Goal: Use online tool/utility: Utilize a website feature to perform a specific function

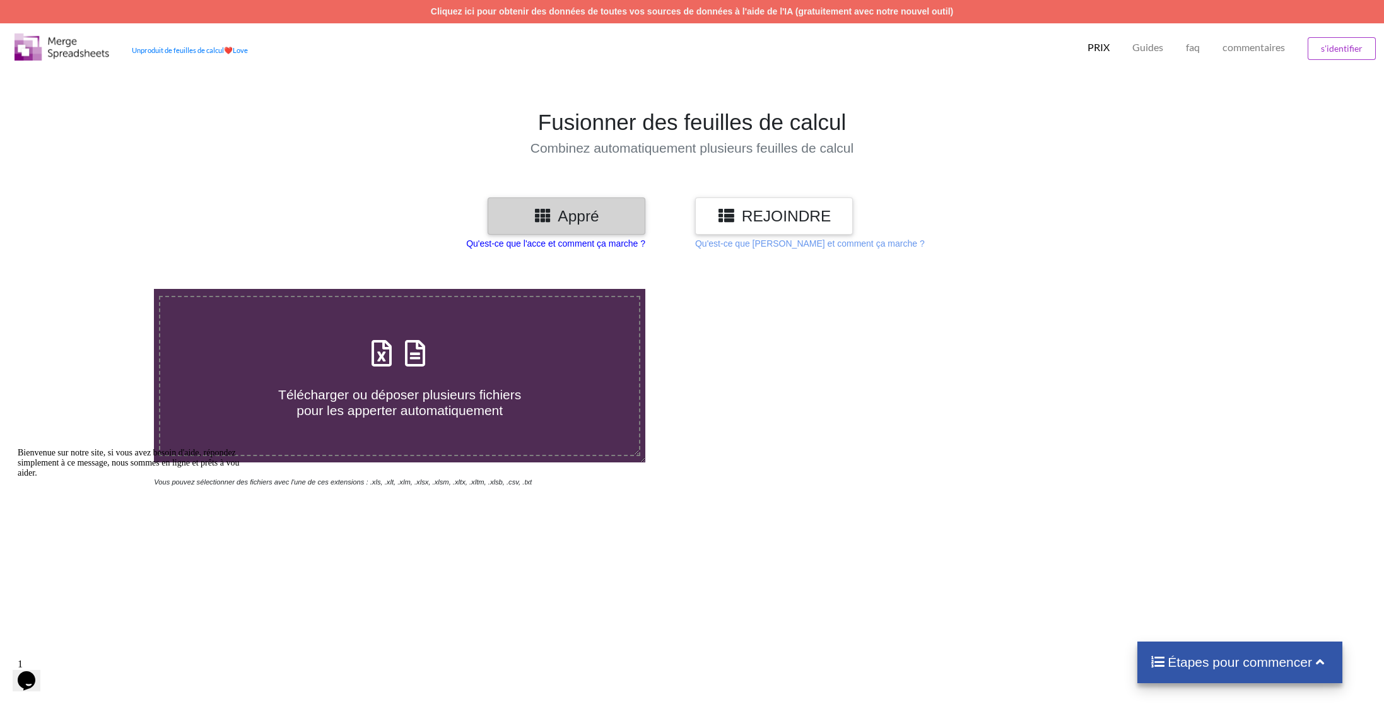
click at [609, 245] on p "Qu'est-ce que l'acce et comment ça marche ?" at bounding box center [555, 243] width 179 height 13
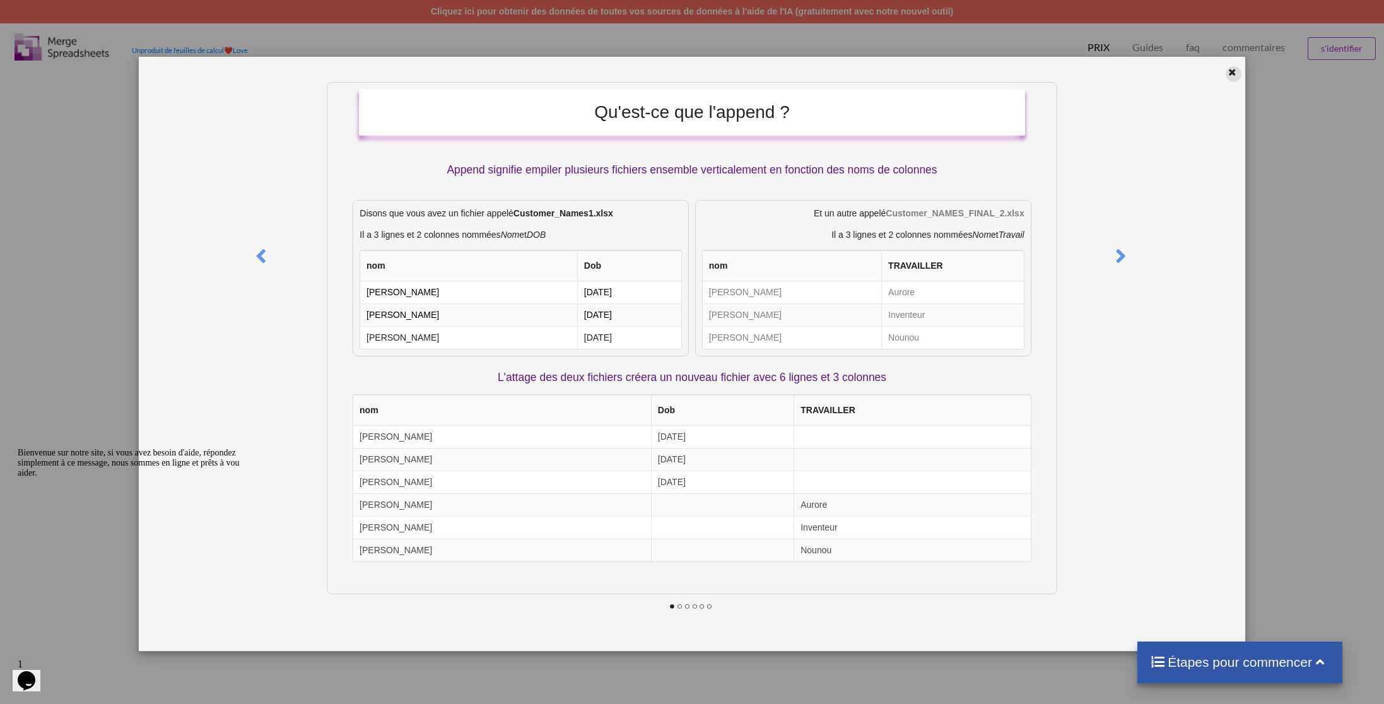
click at [1229, 74] on icon at bounding box center [1232, 70] width 11 height 9
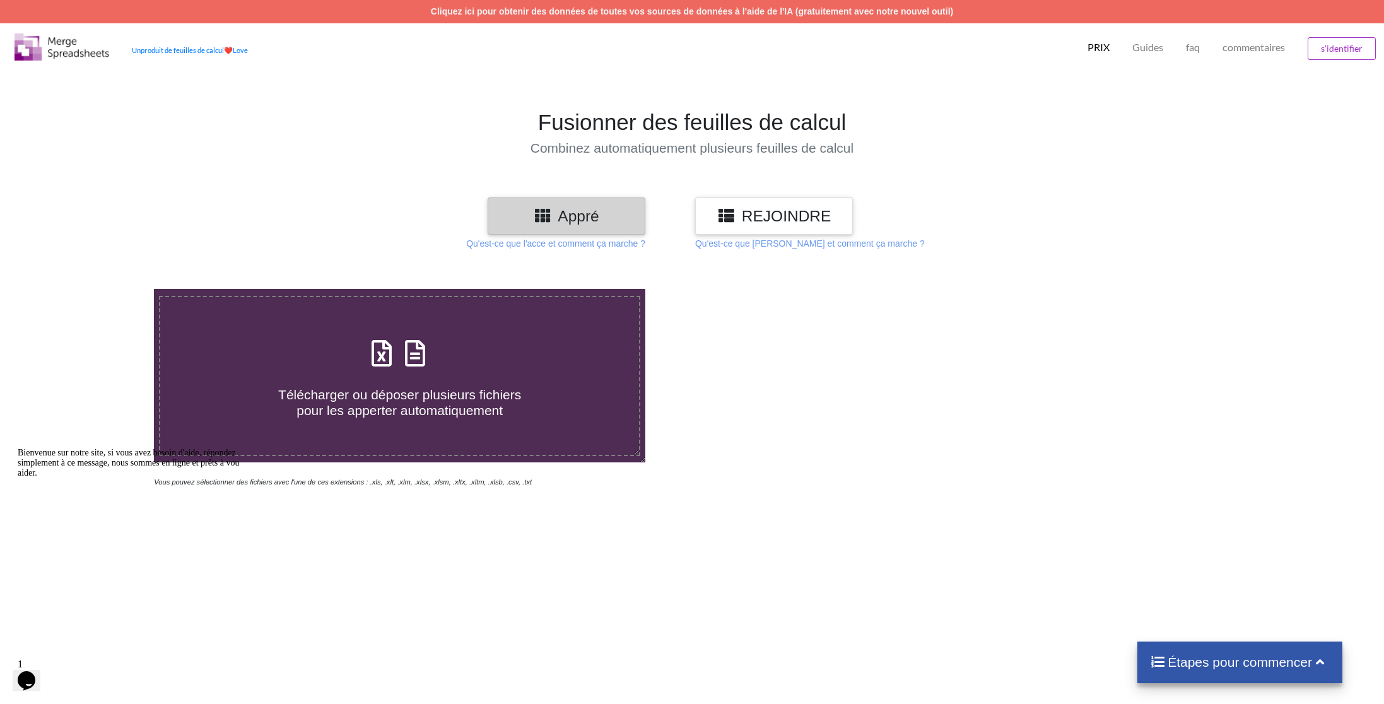
click at [768, 219] on h3 "REJOINDRE" at bounding box center [774, 216] width 139 height 18
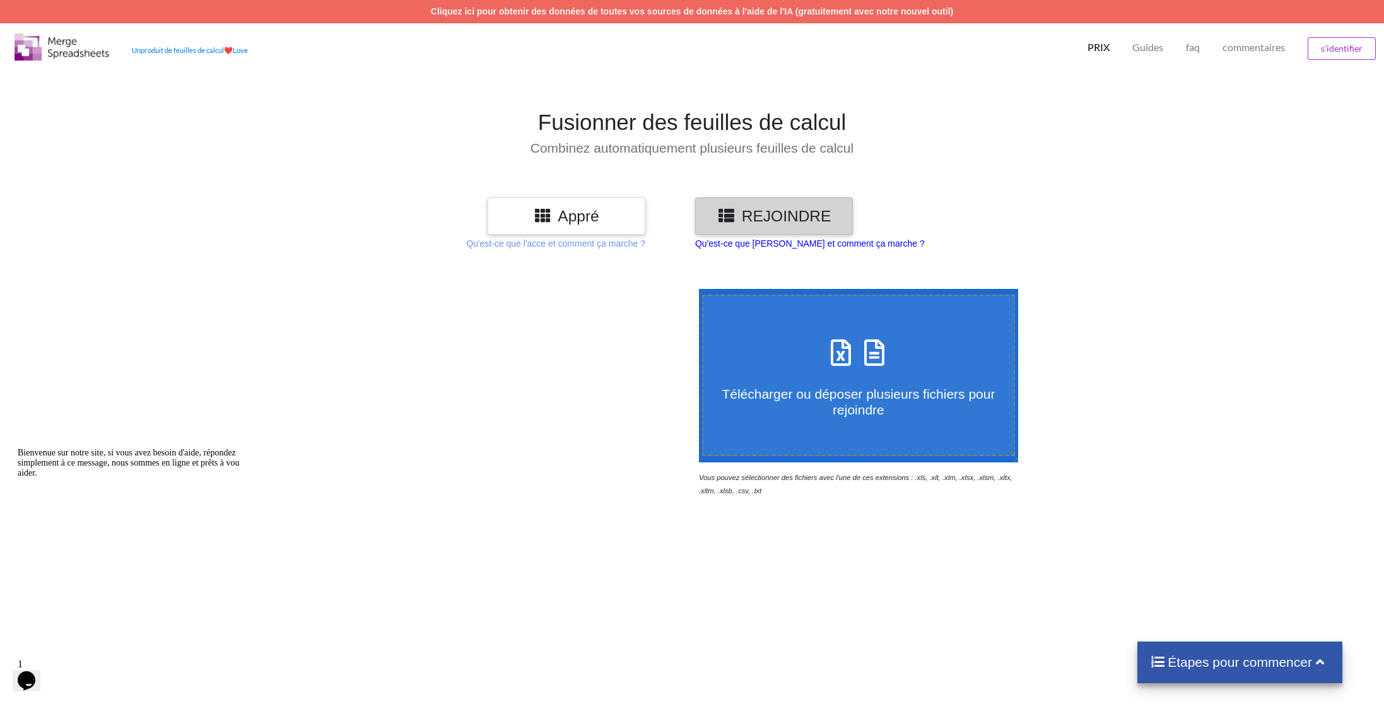
click at [765, 245] on p "Qu'est-ce que [PERSON_NAME] et comment ça marche ?" at bounding box center [810, 243] width 230 height 13
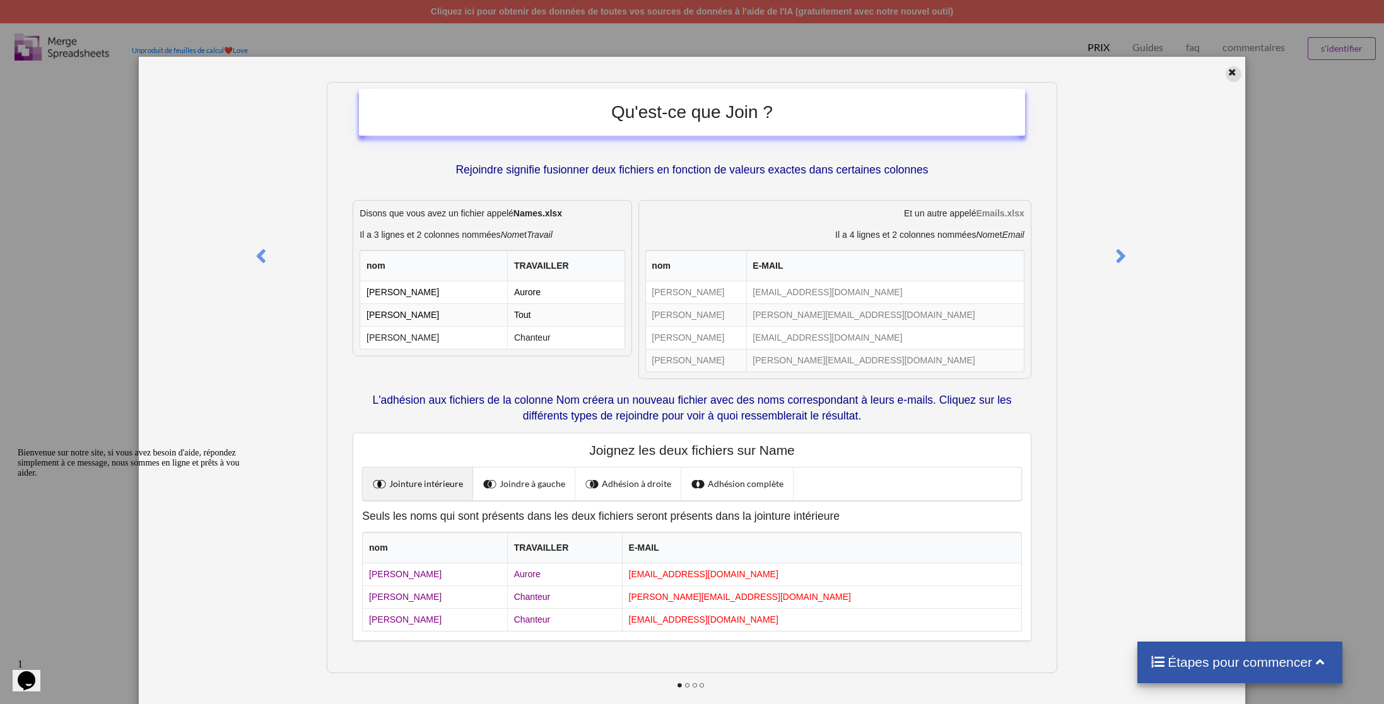
click at [1226, 76] on div at bounding box center [1234, 74] width 16 height 16
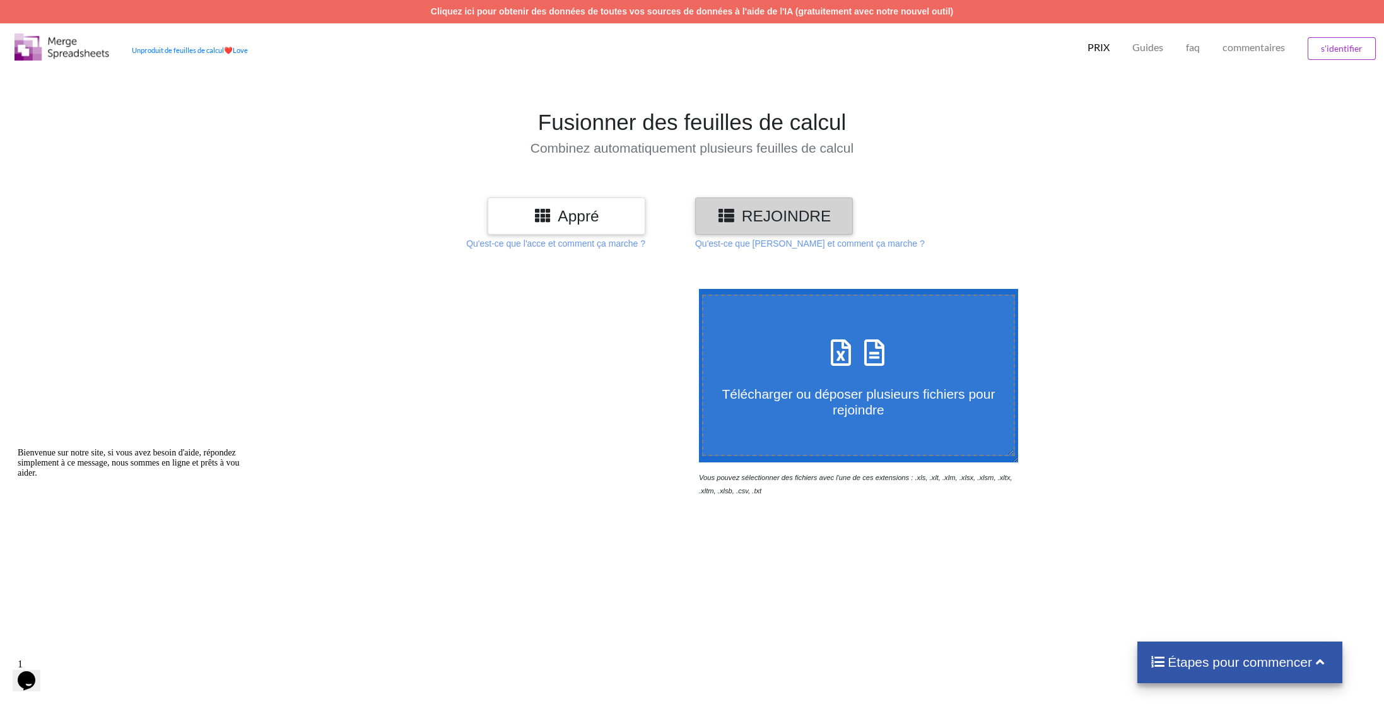
click at [621, 219] on h3 "Appré" at bounding box center [566, 216] width 139 height 18
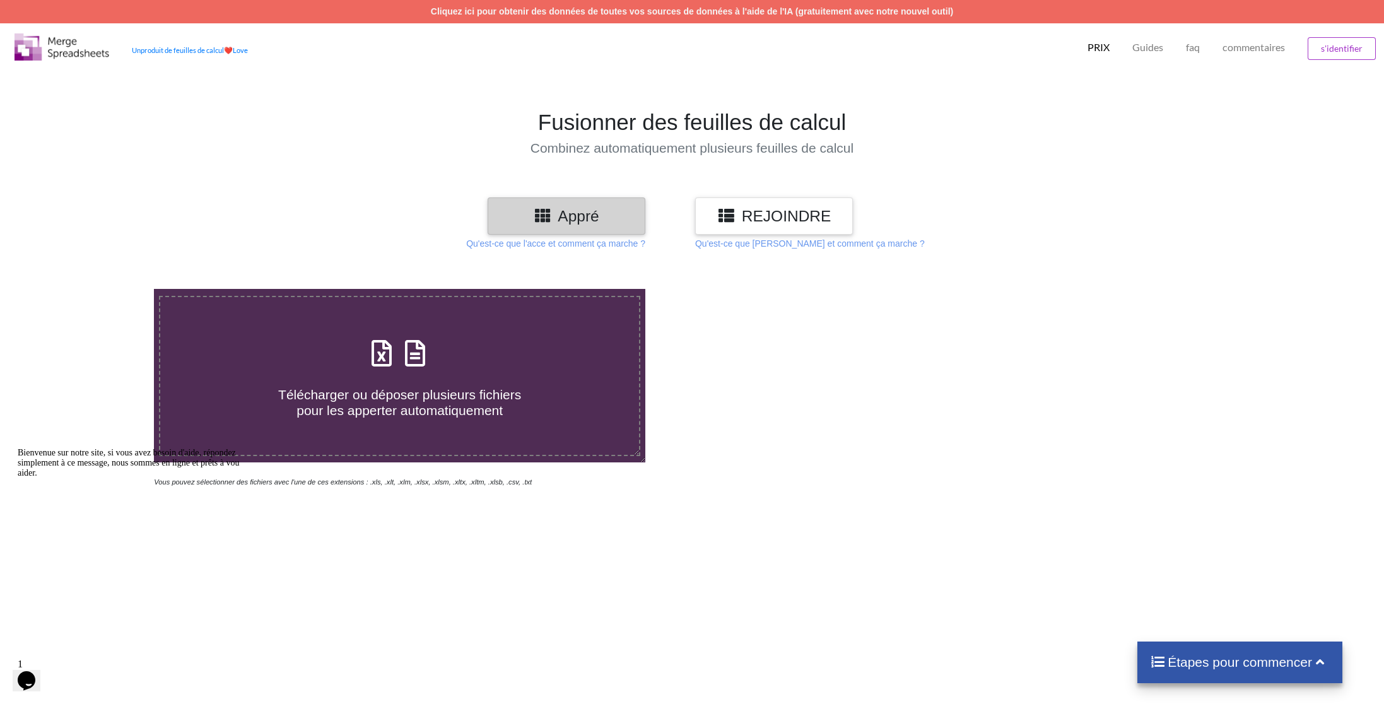
click at [398, 372] on h4 "Télécharger ou déposer plusieurs fichiers pour les apperter automatiquement" at bounding box center [399, 395] width 479 height 48
click at [101, 289] on input "Télécharger ou déposer plusieurs fichiers pour les apperter automatiquement" at bounding box center [101, 289] width 0 height 0
type input "C:\fakepath\export-153.xlsx"
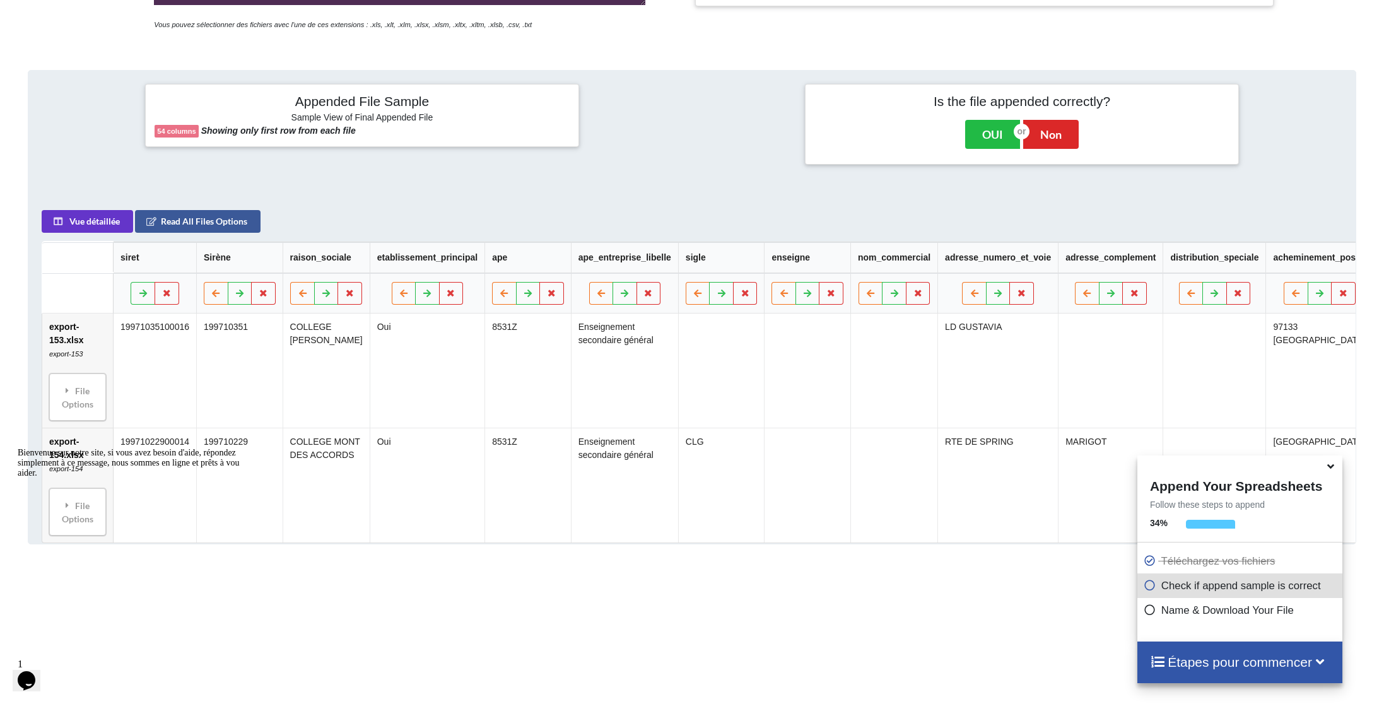
scroll to position [526, 0]
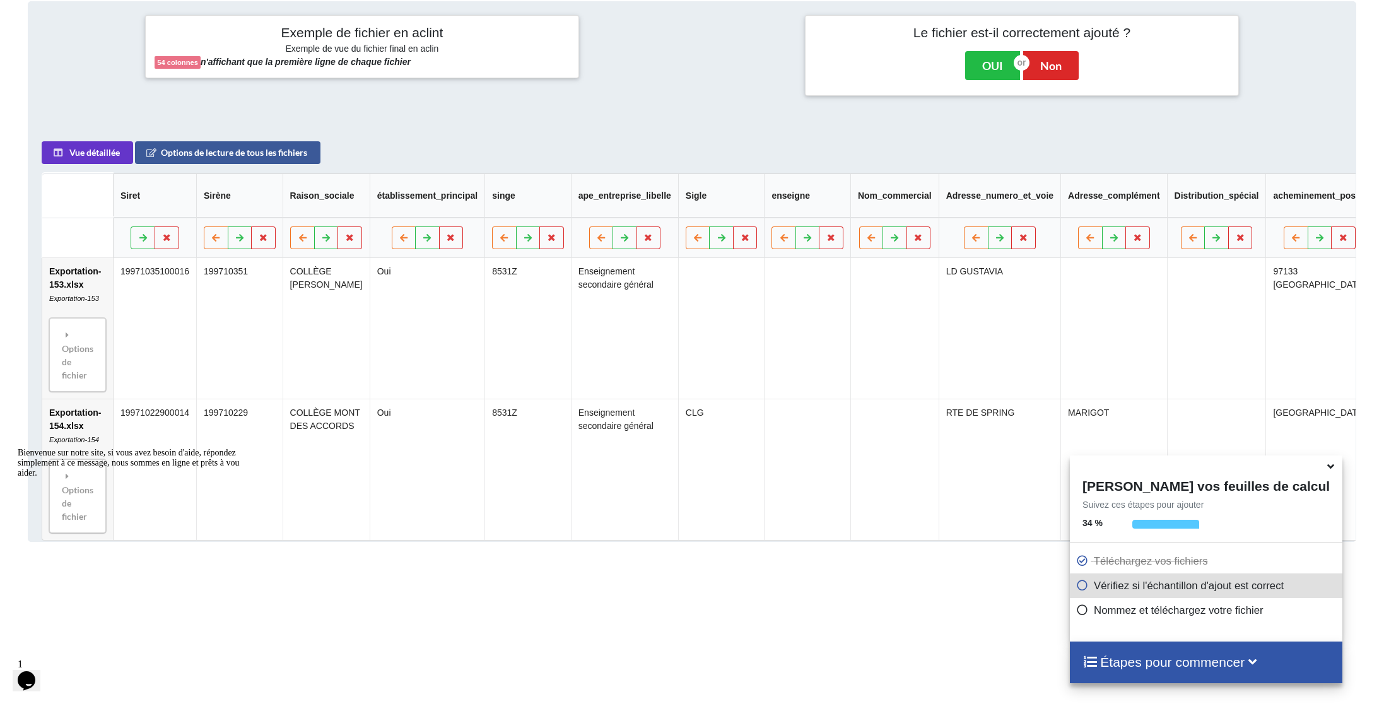
click at [1198, 662] on h4 "Étapes pour commencer" at bounding box center [1206, 662] width 247 height 16
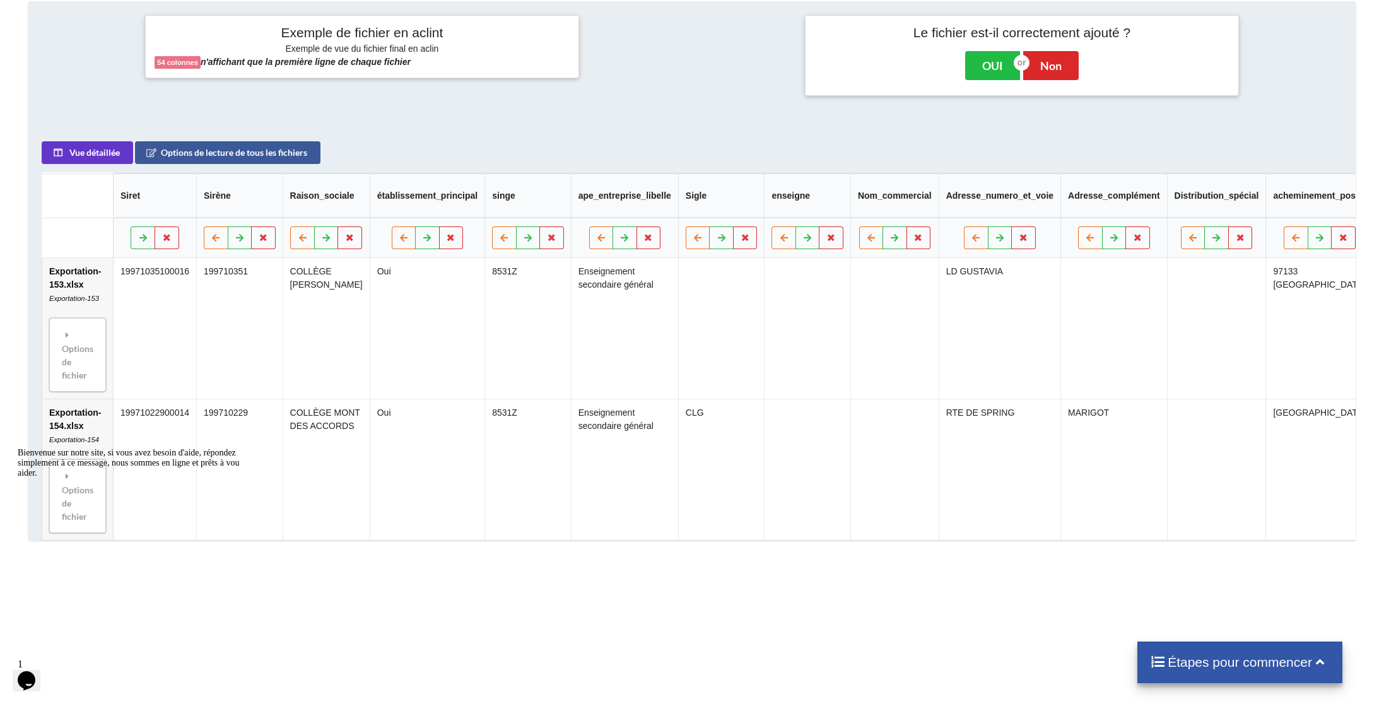
click at [1224, 668] on h4 "Étapes pour commencer" at bounding box center [1240, 662] width 180 height 16
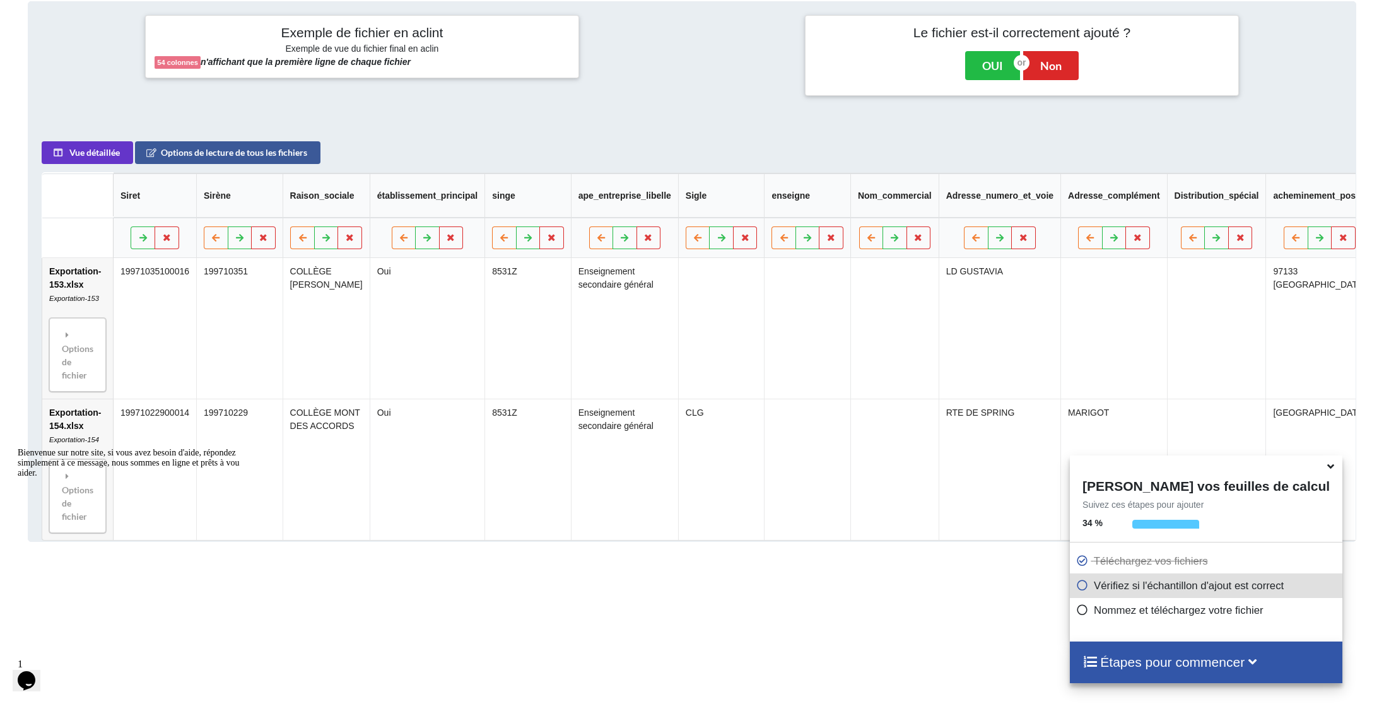
scroll to position [0, 0]
click at [995, 67] on button "OUI" at bounding box center [992, 65] width 55 height 29
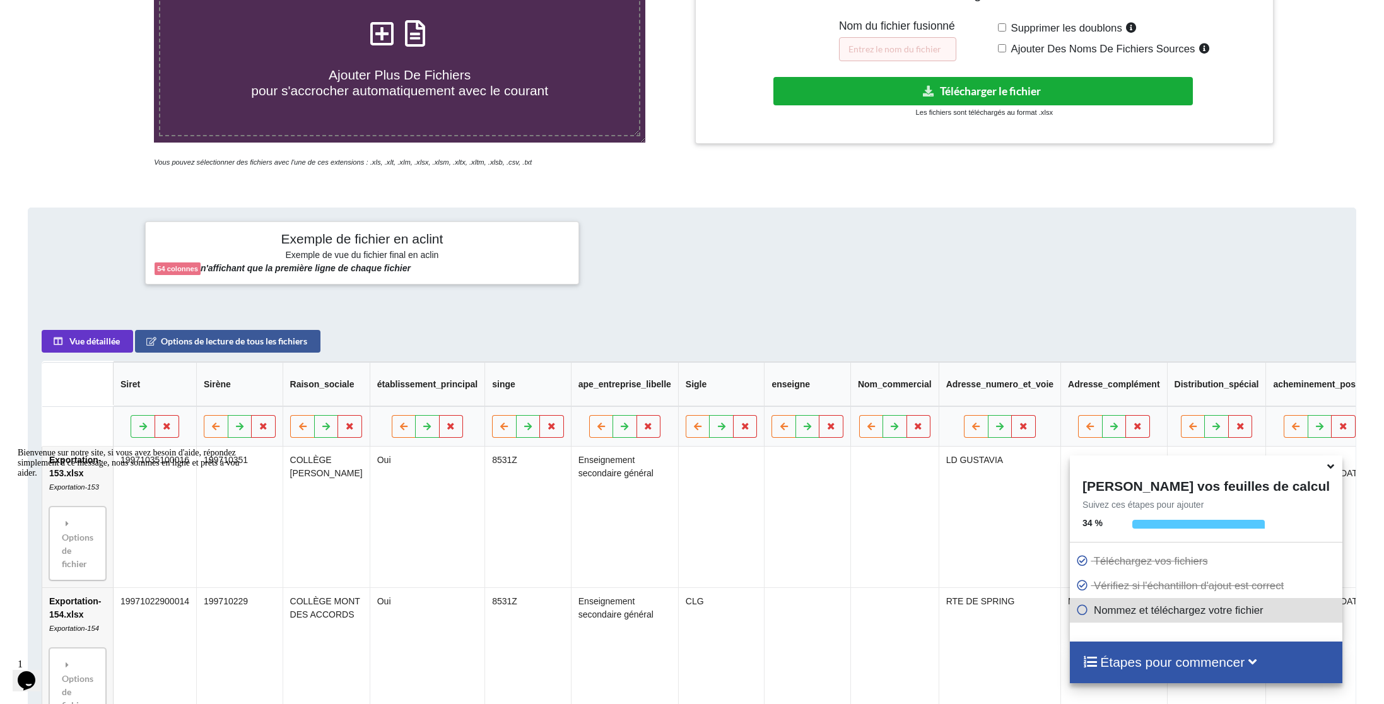
scroll to position [288, 0]
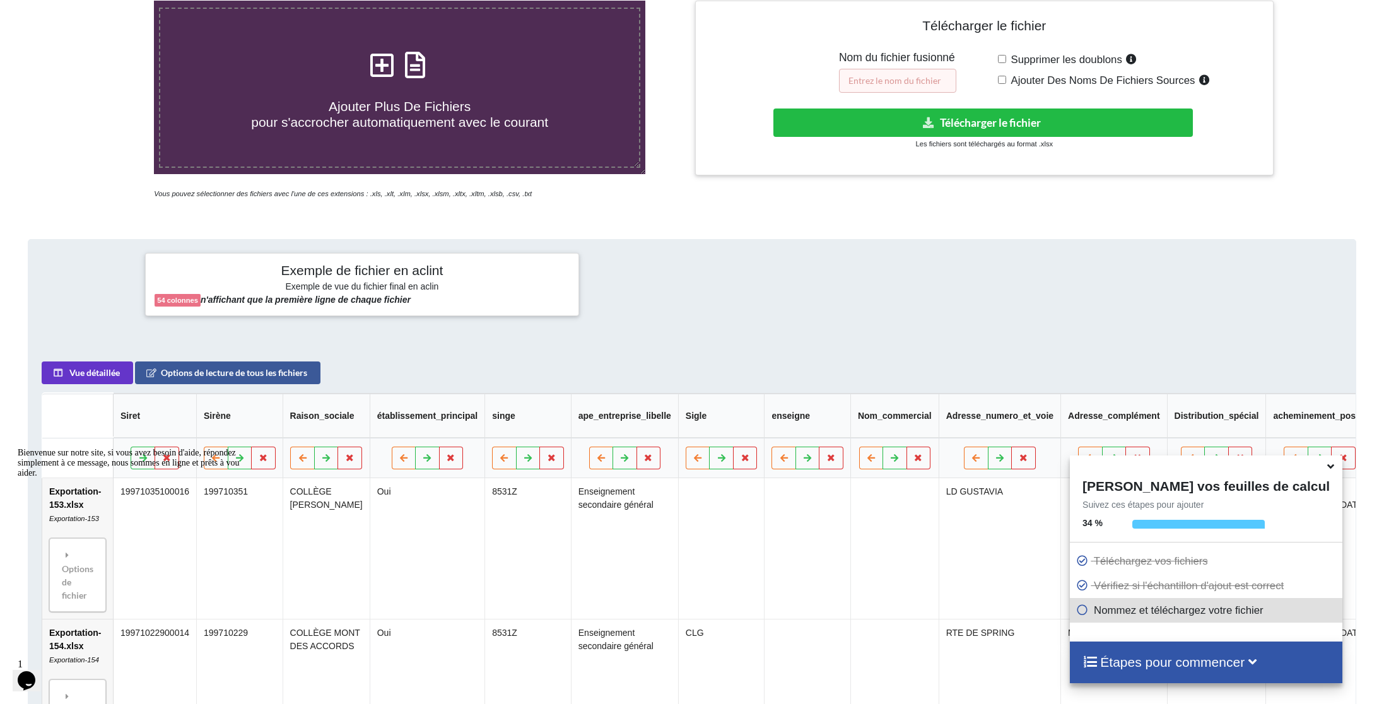
click at [887, 78] on input "text" at bounding box center [897, 81] width 117 height 24
type input "test 153 154"
click at [962, 127] on button "Télécharger le fichier" at bounding box center [984, 123] width 420 height 28
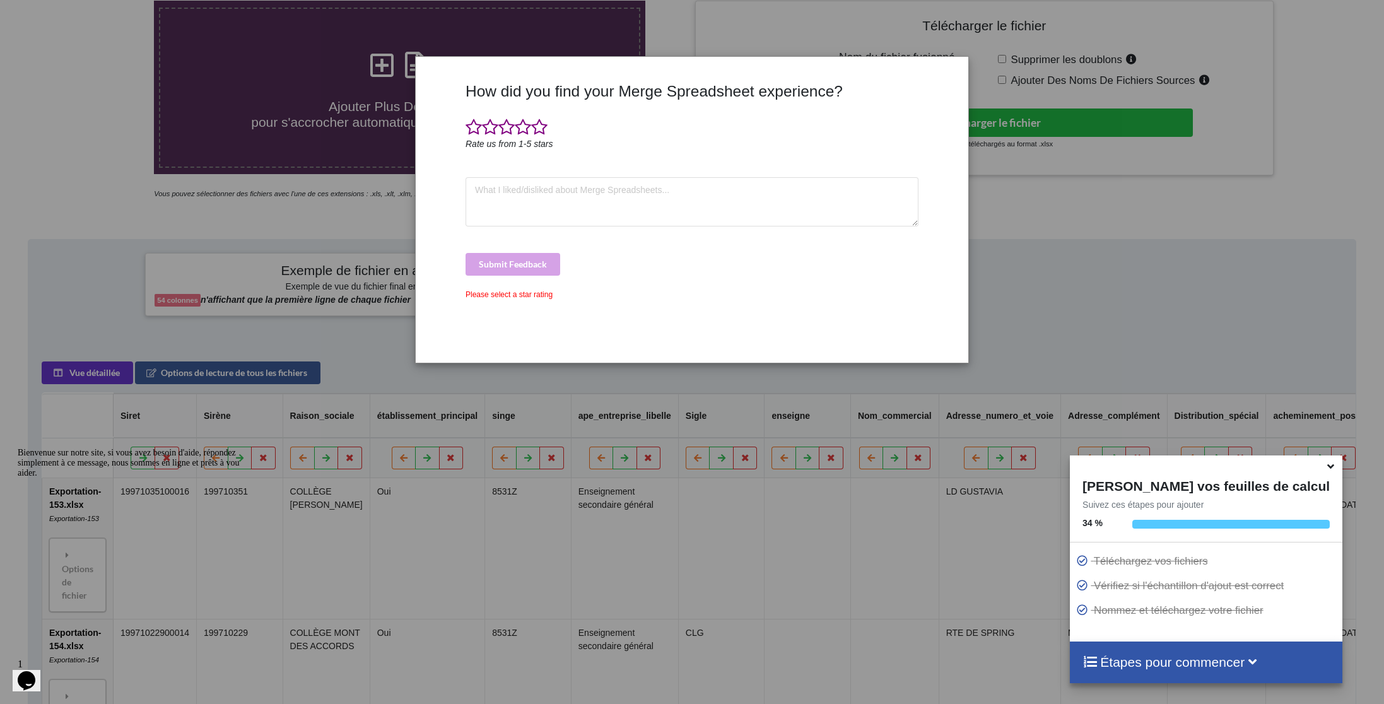
click at [1049, 278] on div "How did you find your Merge Spreadsheet experience? Rate us from 1-5 stars Subm…" at bounding box center [692, 352] width 1384 height 704
click at [539, 126] on span at bounding box center [539, 128] width 16 height 18
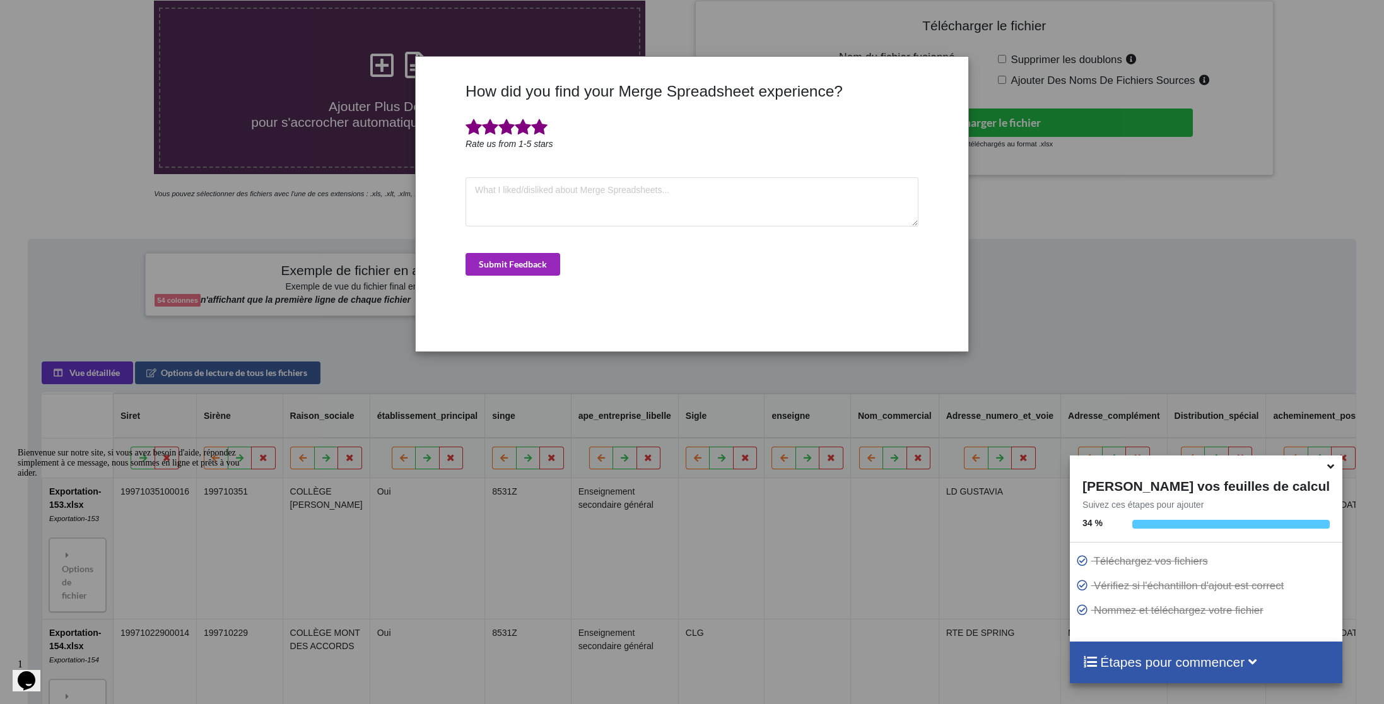
click at [527, 261] on button "Submit Feedback" at bounding box center [513, 264] width 95 height 23
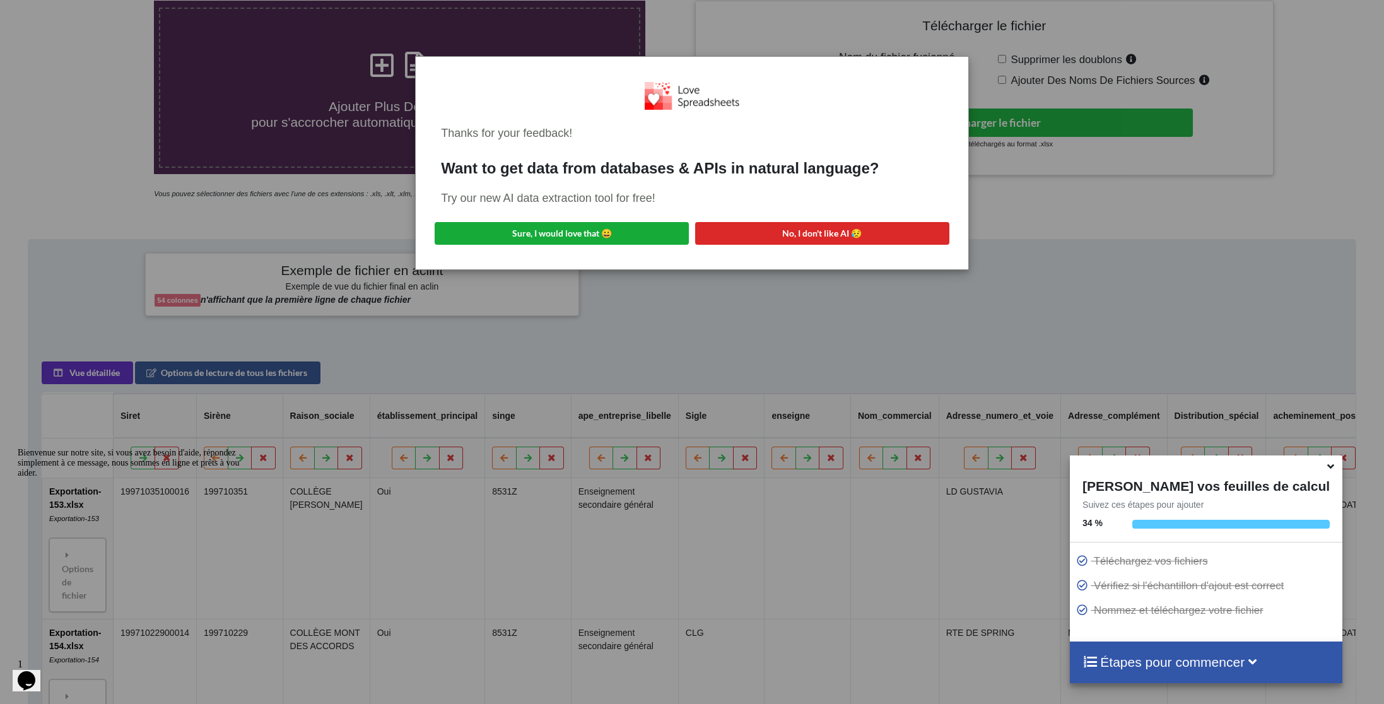
click at [579, 232] on button "Sure, I would love that 😀" at bounding box center [562, 233] width 254 height 23
click at [611, 286] on div "Thanks for your feedback! Want to get data from databases & APIs in natural lan…" at bounding box center [692, 352] width 1384 height 704
click at [596, 287] on div "Thanks for your feedback! Want to get data from databases & APIs in natural lan…" at bounding box center [692, 352] width 1384 height 704
click at [950, 287] on div "Thanks for your feedback! Want to get data from databases & APIs in natural lan…" at bounding box center [692, 352] width 1384 height 704
click at [1329, 469] on icon at bounding box center [1330, 464] width 13 height 11
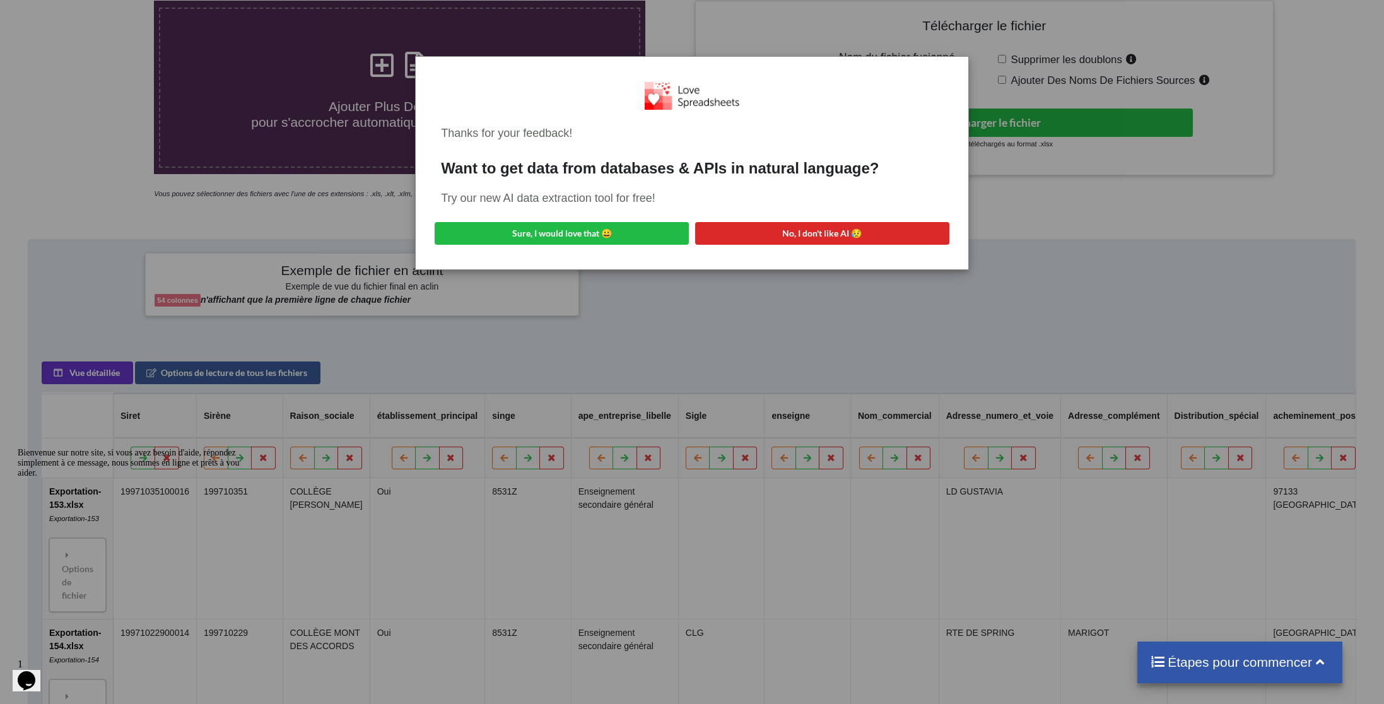
click at [1320, 659] on icon at bounding box center [1320, 660] width 16 height 13
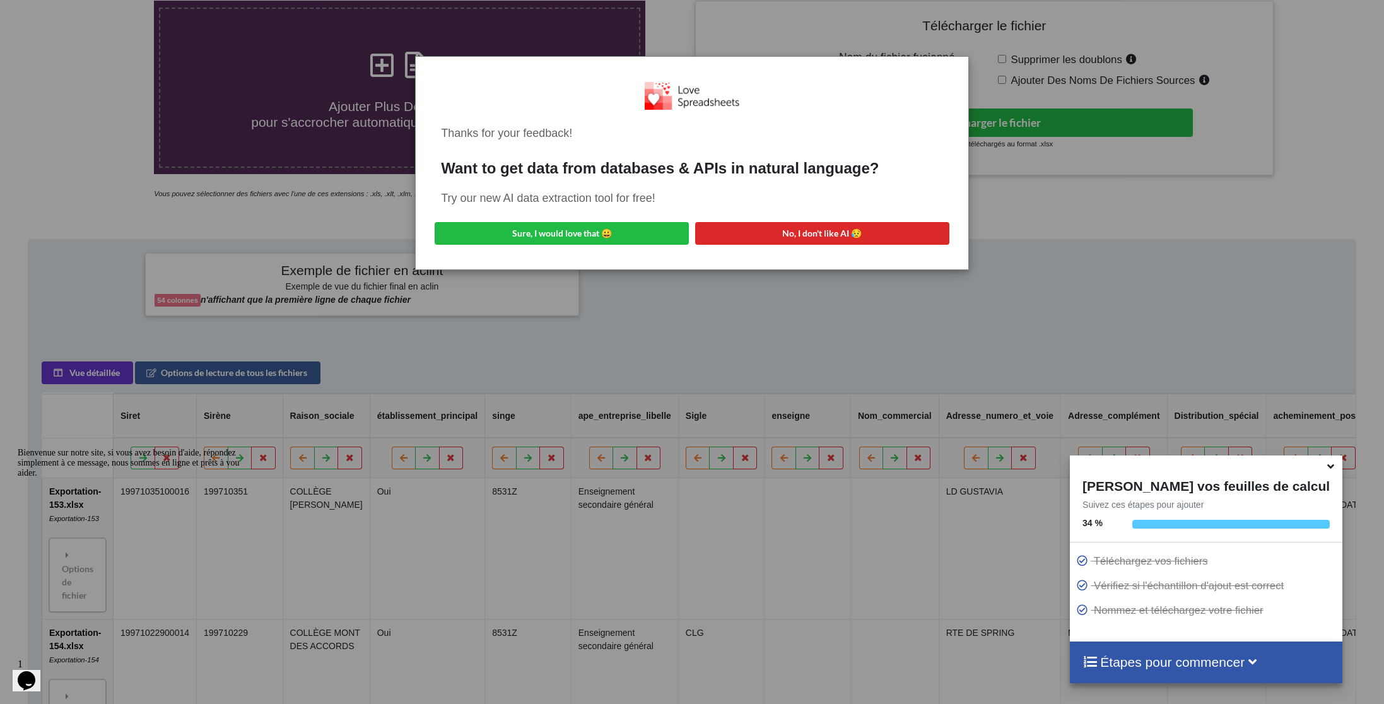
click at [668, 294] on div "Thanks for your feedback! Want to get data from databases & APIs in natural lan…" at bounding box center [692, 352] width 1384 height 704
click at [796, 230] on button "No, I don't like AI 😥" at bounding box center [822, 233] width 254 height 23
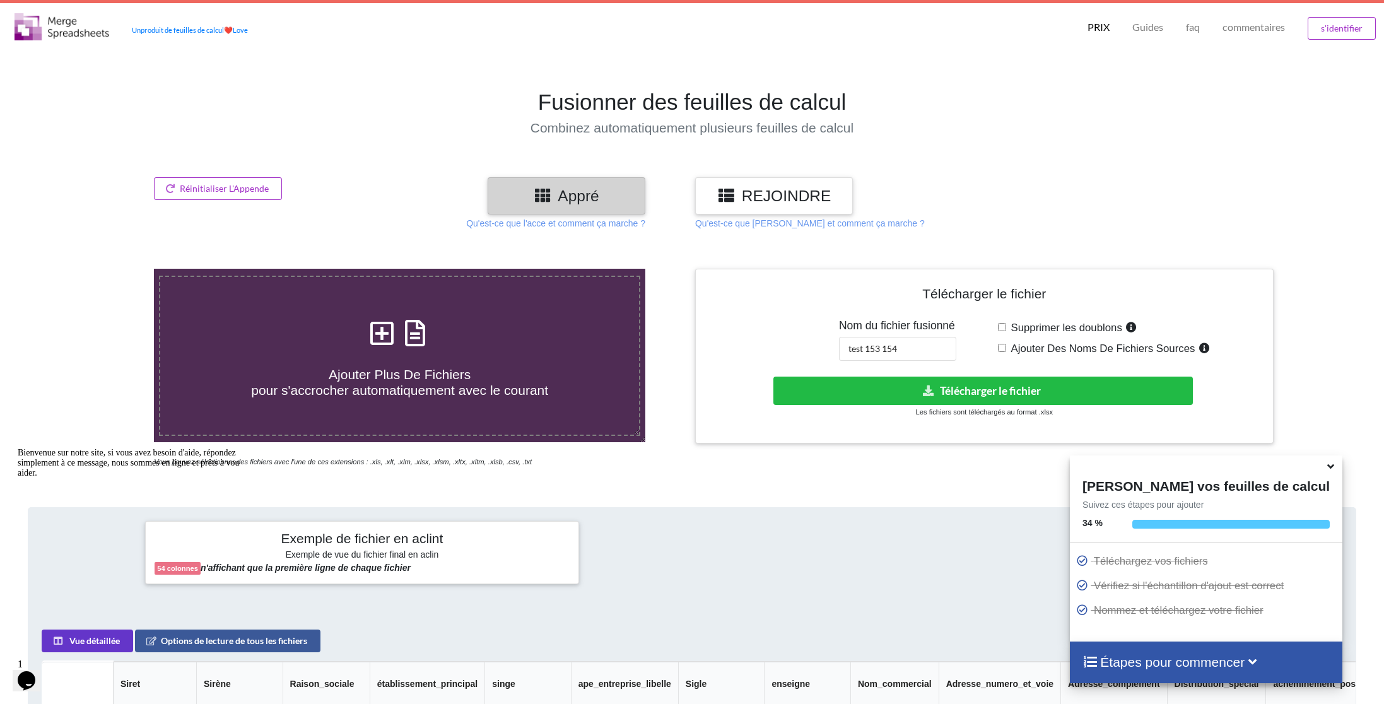
scroll to position [56, 0]
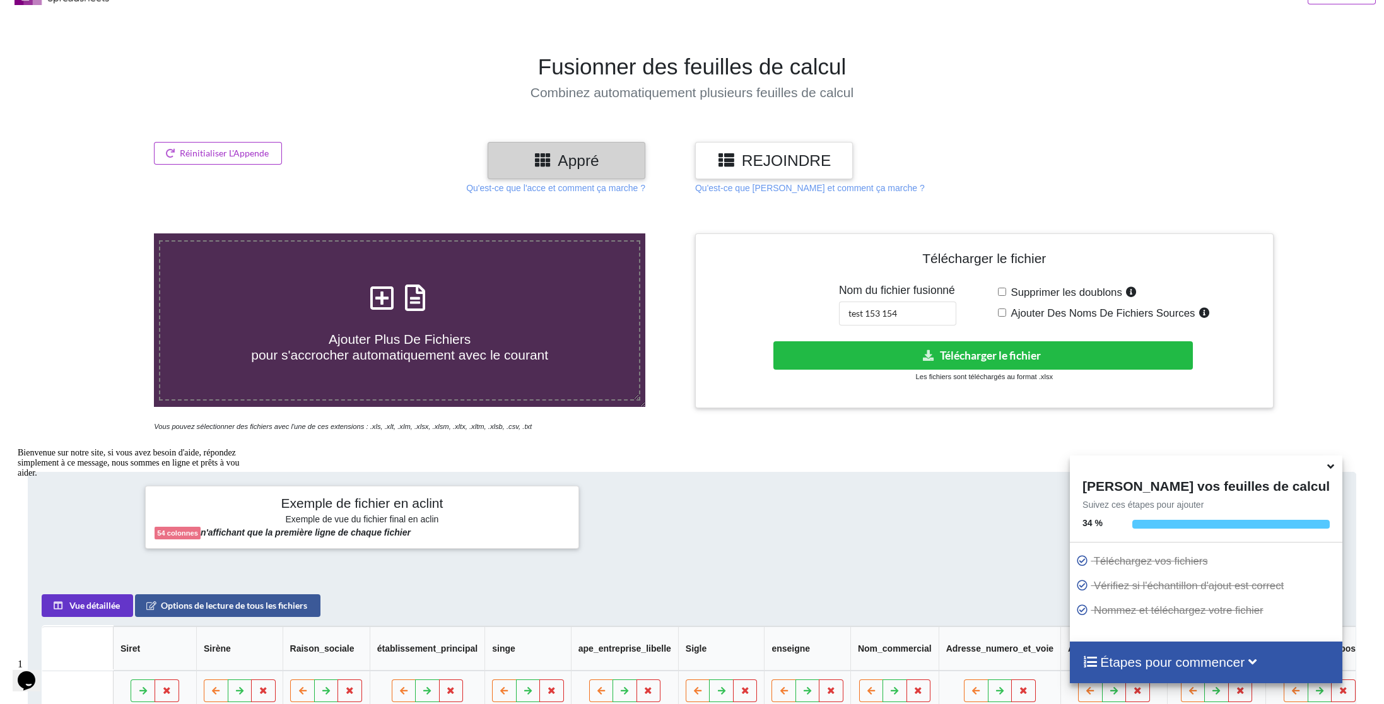
click at [404, 351] on span "Ajouter Plus De Fichiers pour s'accrocher automatiquement avec le courant" at bounding box center [399, 347] width 297 height 30
click at [101, 233] on input "Ajouter Plus De Fichiers pour s'accrocher automatiquement avec le courant" at bounding box center [101, 233] width 0 height 0
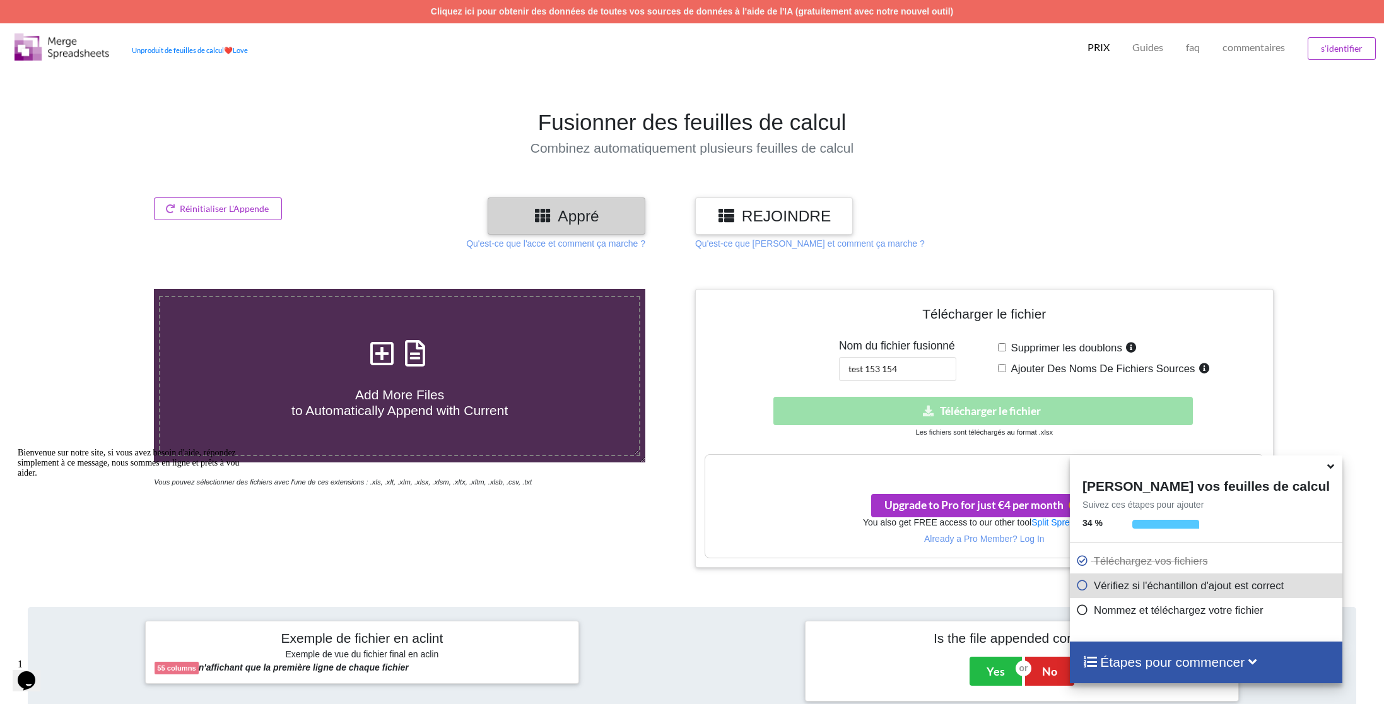
scroll to position [0, 0]
click at [224, 211] on button "Réinitialiser L'Appende" at bounding box center [218, 208] width 128 height 23
click at [193, 146] on button "Reset Append" at bounding box center [200, 149] width 81 height 23
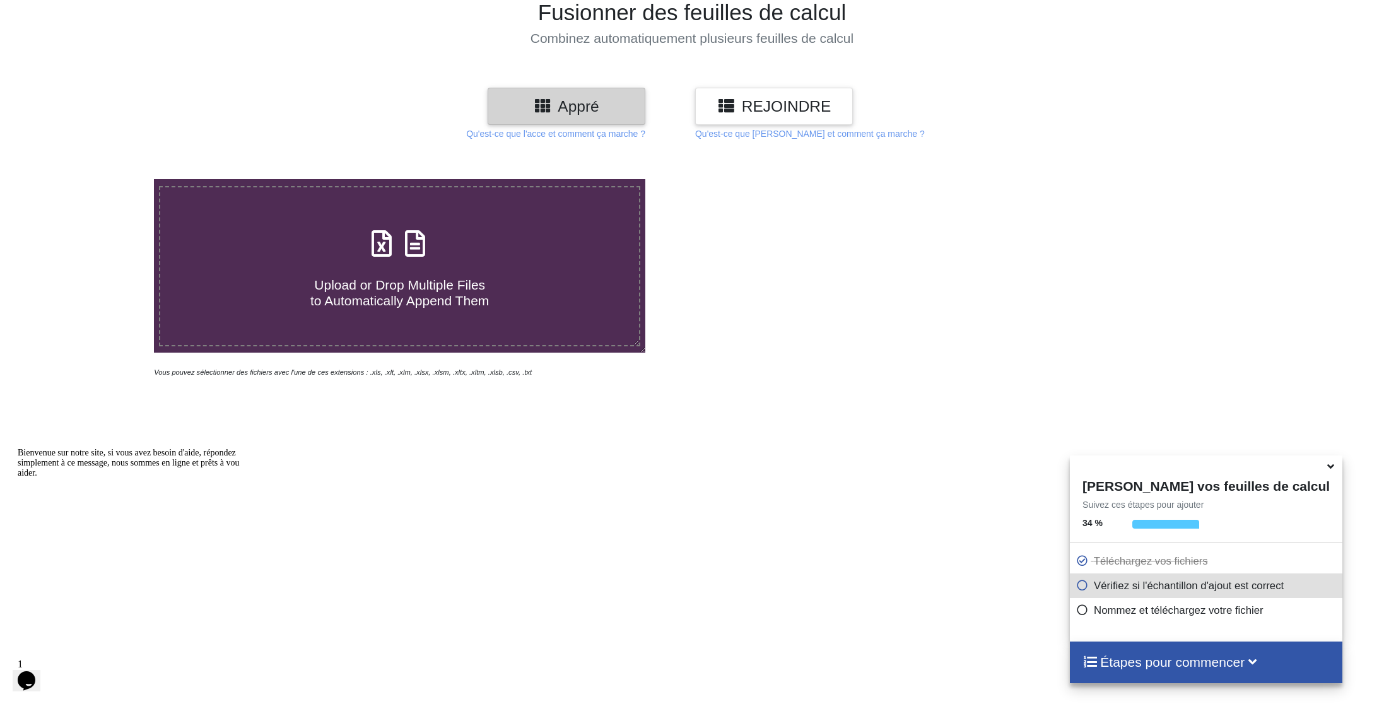
scroll to position [107, 0]
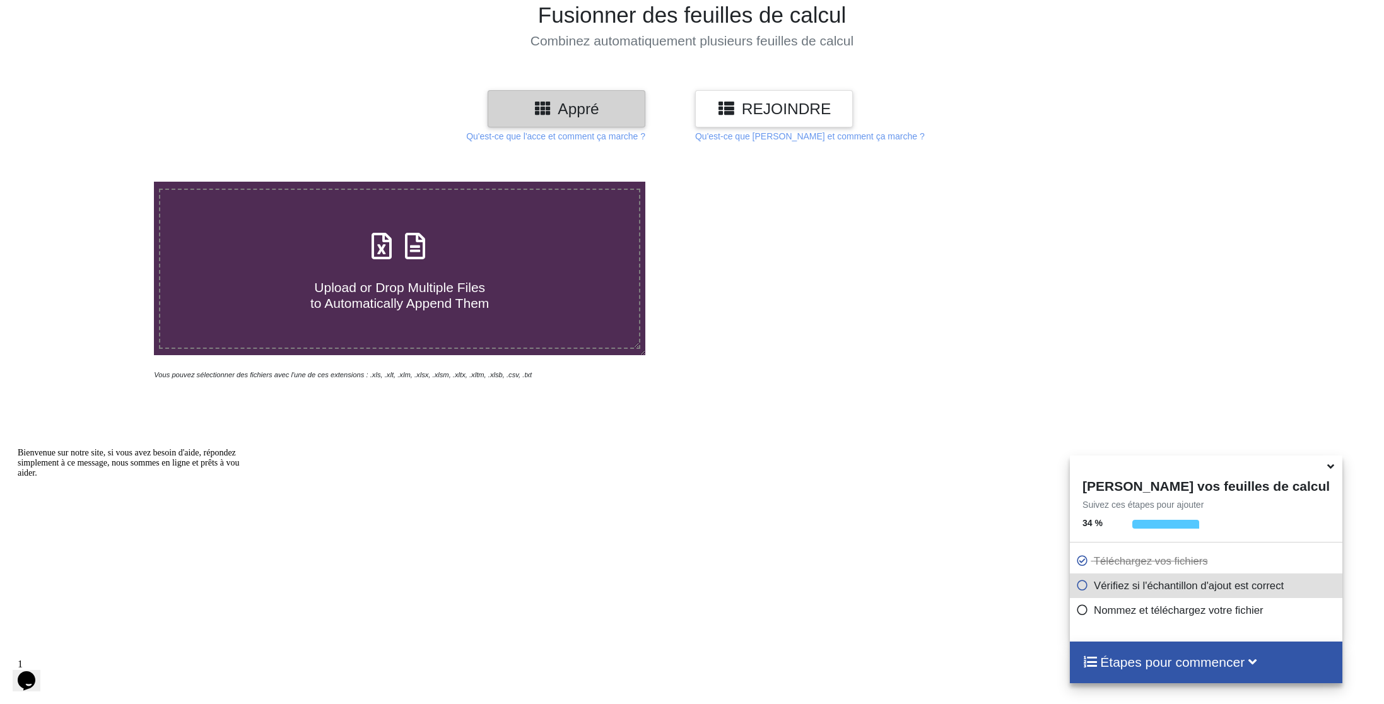
click at [430, 284] on span "Upload or Drop Multiple Files to Automatically Append Them" at bounding box center [399, 295] width 179 height 30
click at [101, 182] on input "Upload or Drop Multiple Files to Automatically Append Them" at bounding box center [101, 182] width 0 height 0
type input "C:\fakepath\export-73.xlsx"
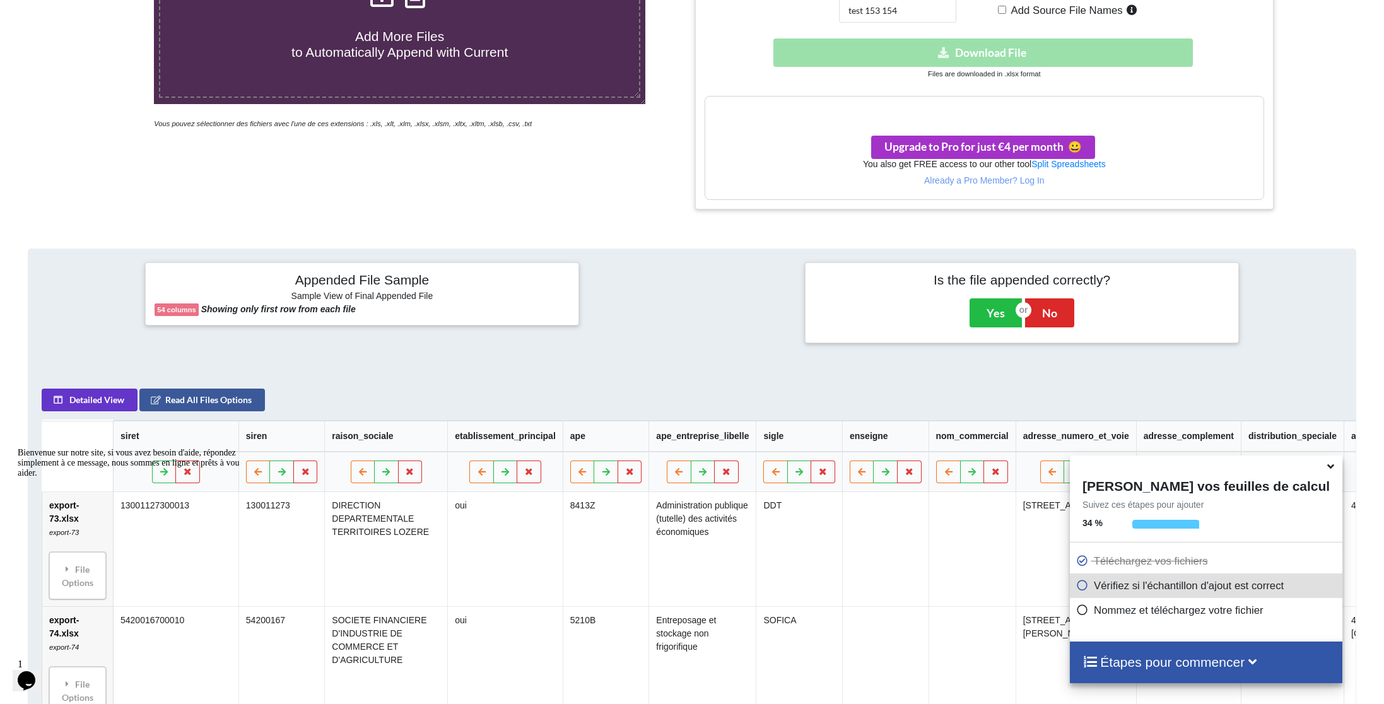
scroll to position [482, 0]
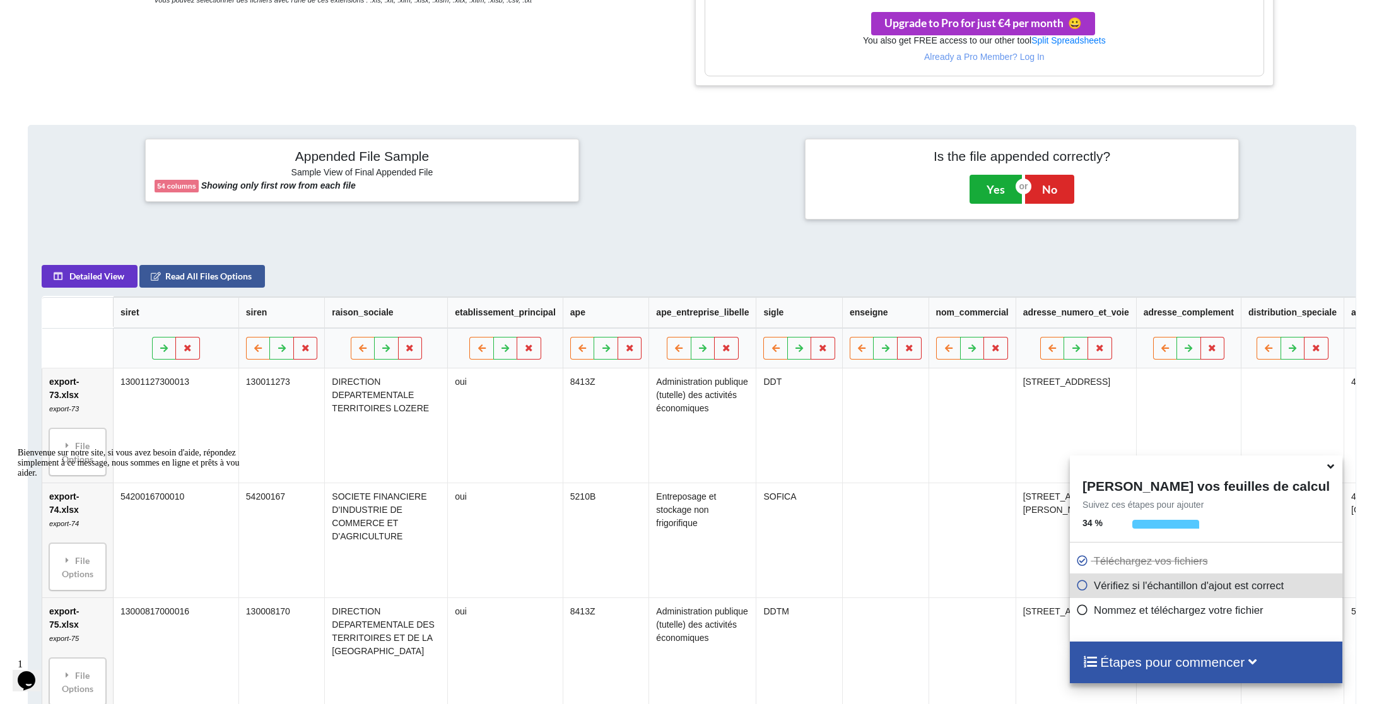
click at [986, 186] on button "Yes" at bounding box center [996, 189] width 52 height 29
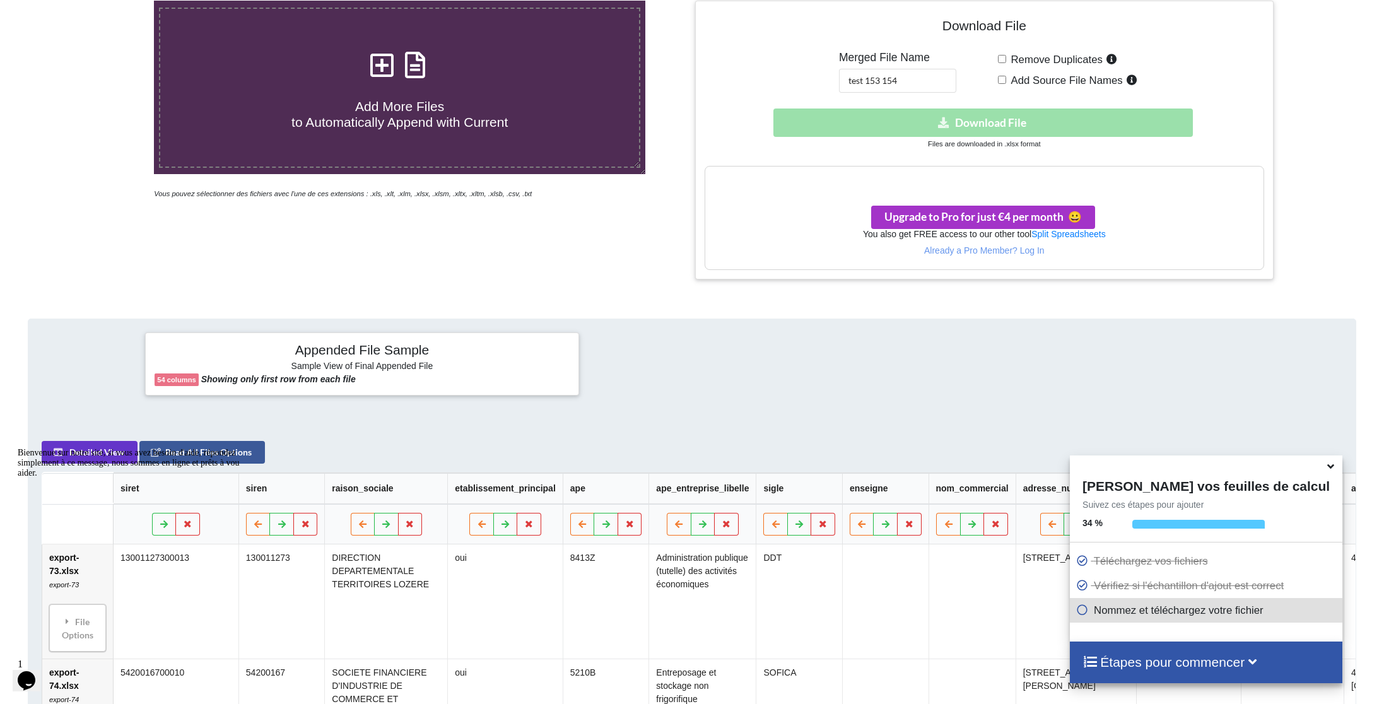
scroll to position [266, 0]
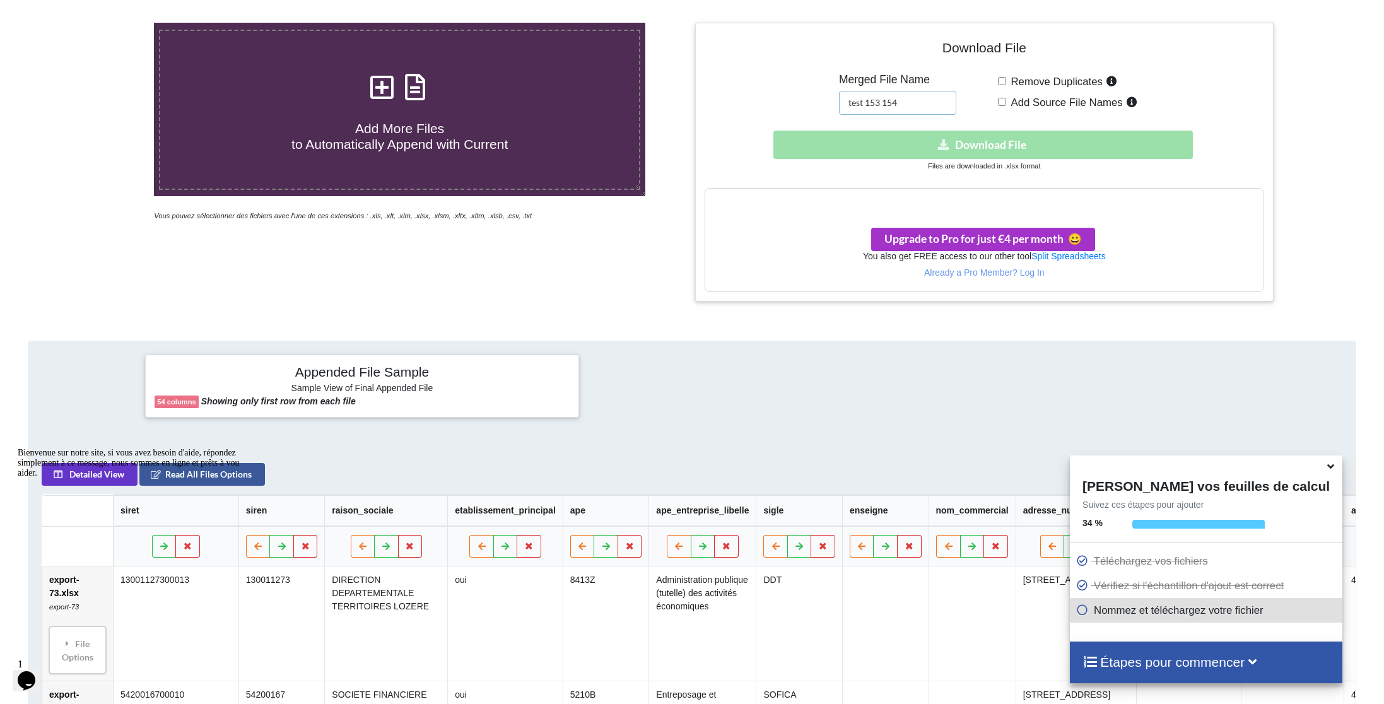
click at [919, 102] on input "test 153 154" at bounding box center [897, 103] width 117 height 24
type input "test 73 80"
click at [1034, 236] on span "Upgrade to Pro for just €4 per month 😀" at bounding box center [983, 238] width 197 height 13
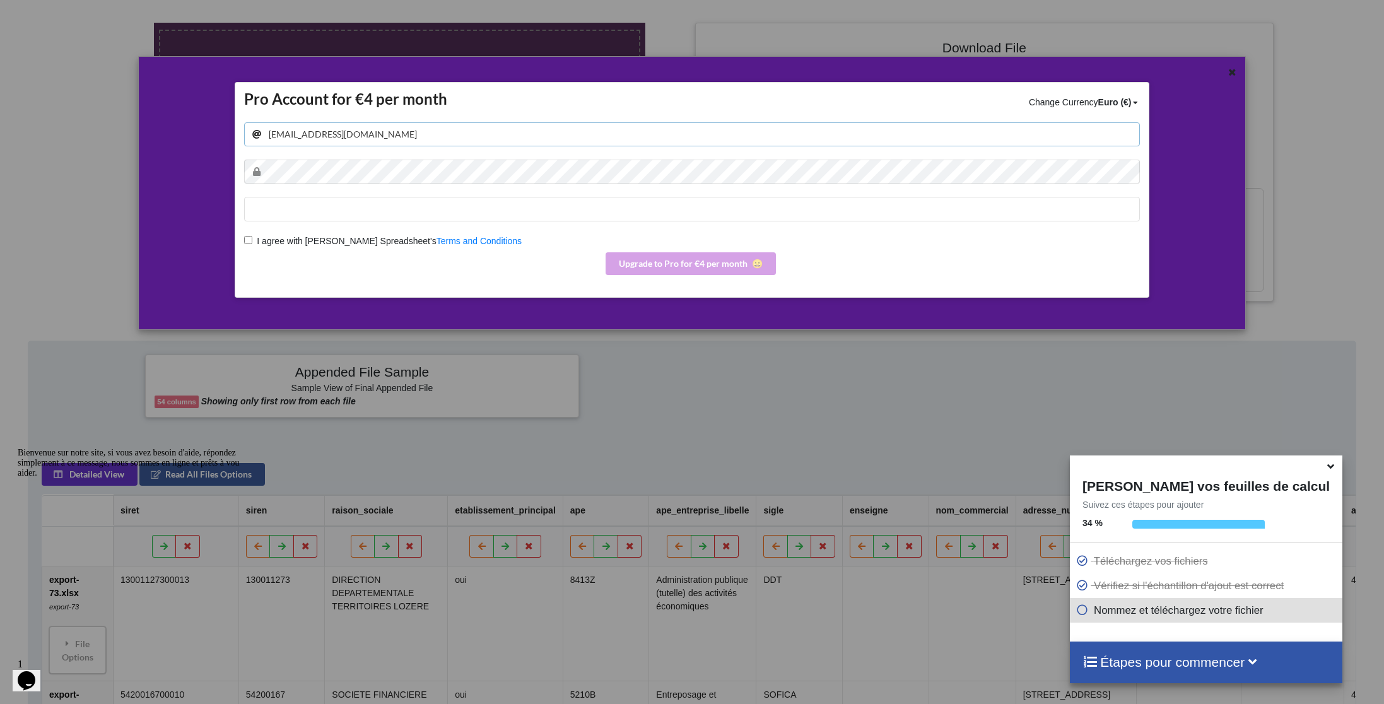
type input "[EMAIL_ADDRESS][DOMAIN_NAME]"
click at [1234, 74] on icon at bounding box center [1232, 70] width 11 height 9
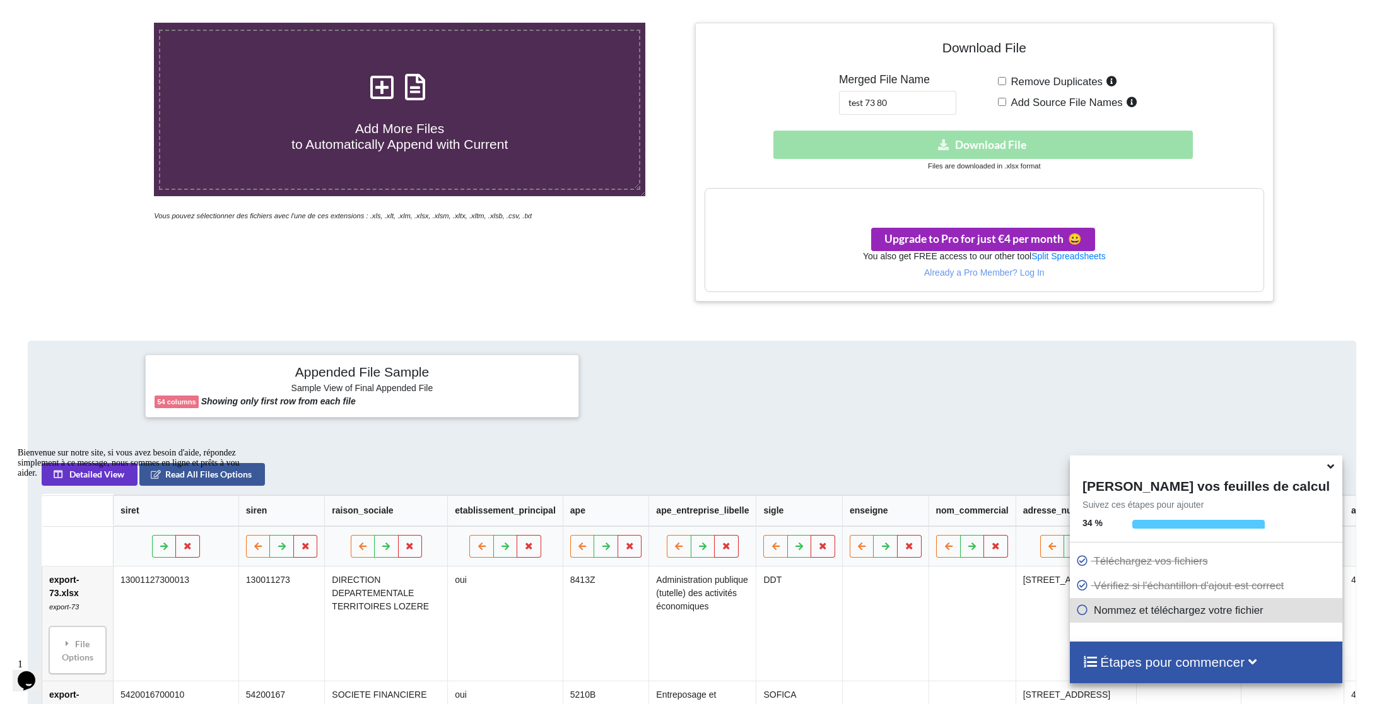
click at [966, 235] on span "Upgrade to Pro for just €4 per month 😀" at bounding box center [983, 238] width 197 height 13
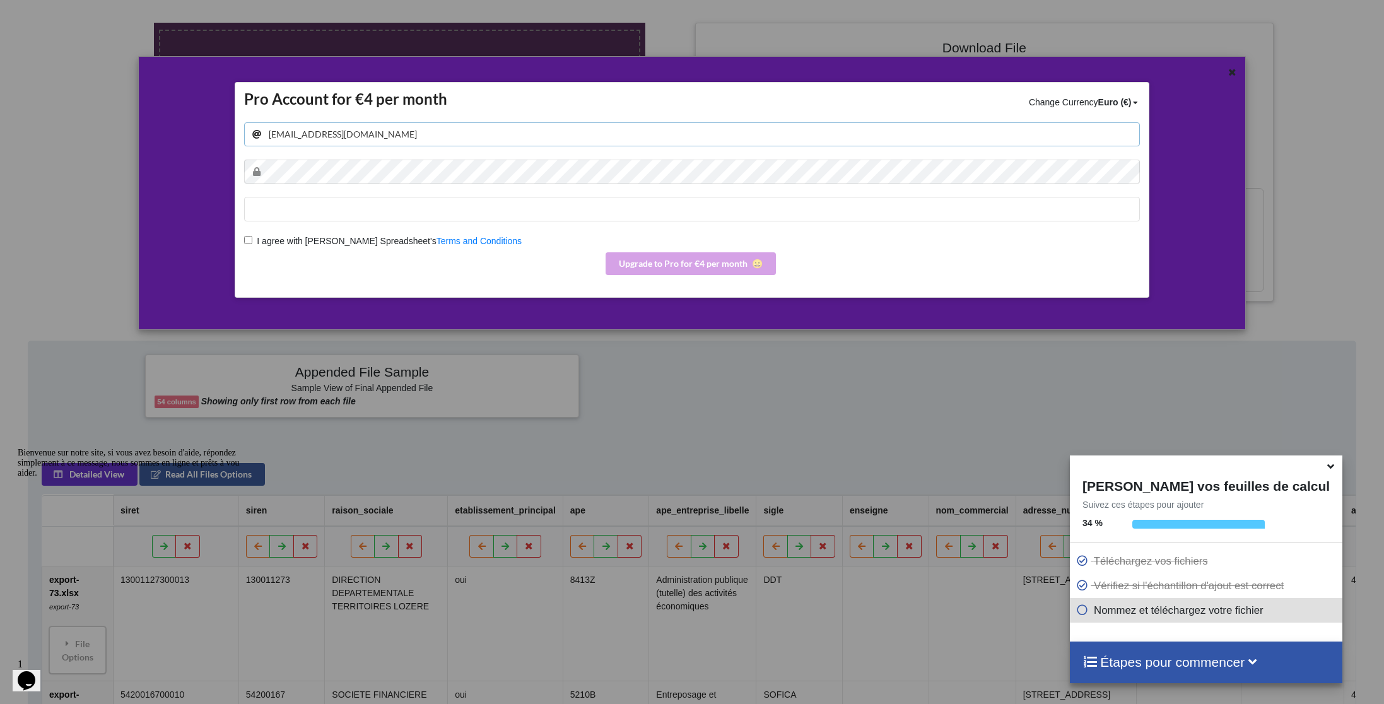
type input "[EMAIL_ADDRESS][DOMAIN_NAME]"
click at [246, 242] on input "I agree with Merge Spreadsheet's Terms and Conditions" at bounding box center [248, 240] width 8 height 8
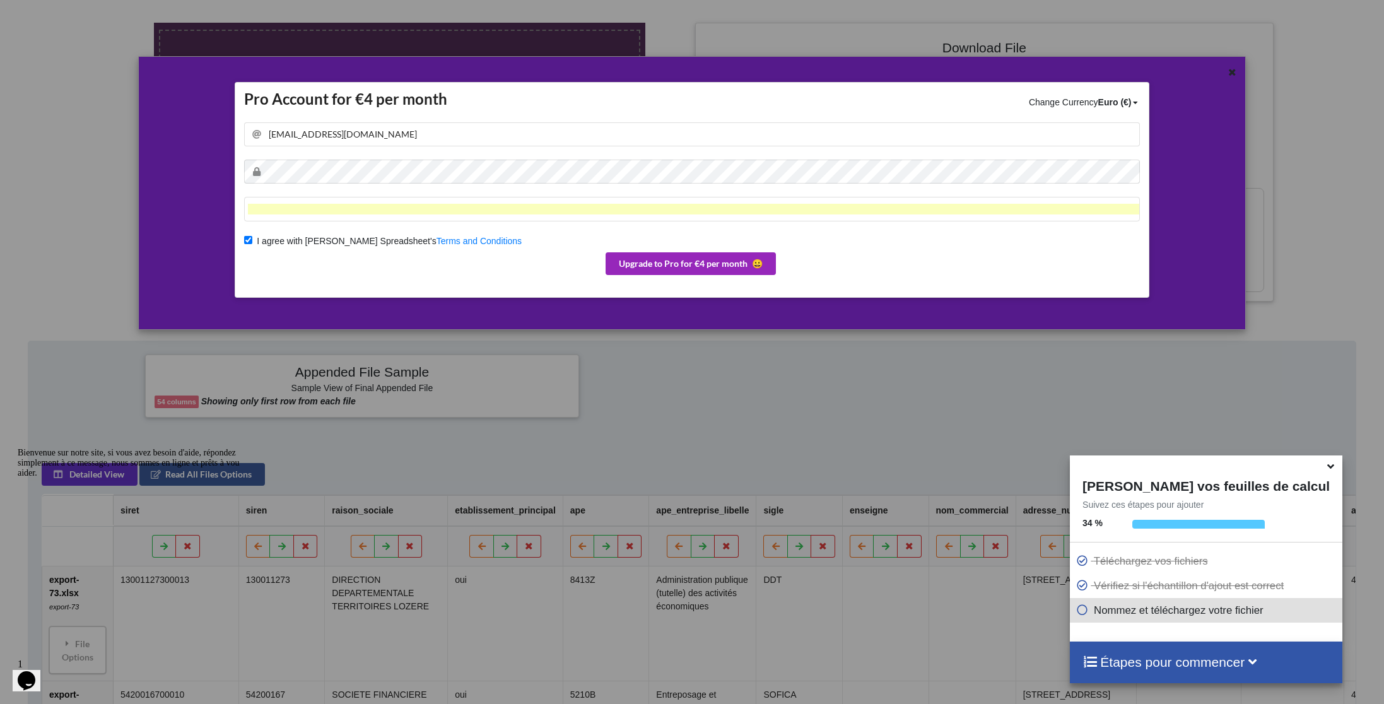
click at [713, 268] on button "Upgrade to Pro for €4 per month 😀" at bounding box center [691, 263] width 170 height 23
checkbox input "false"
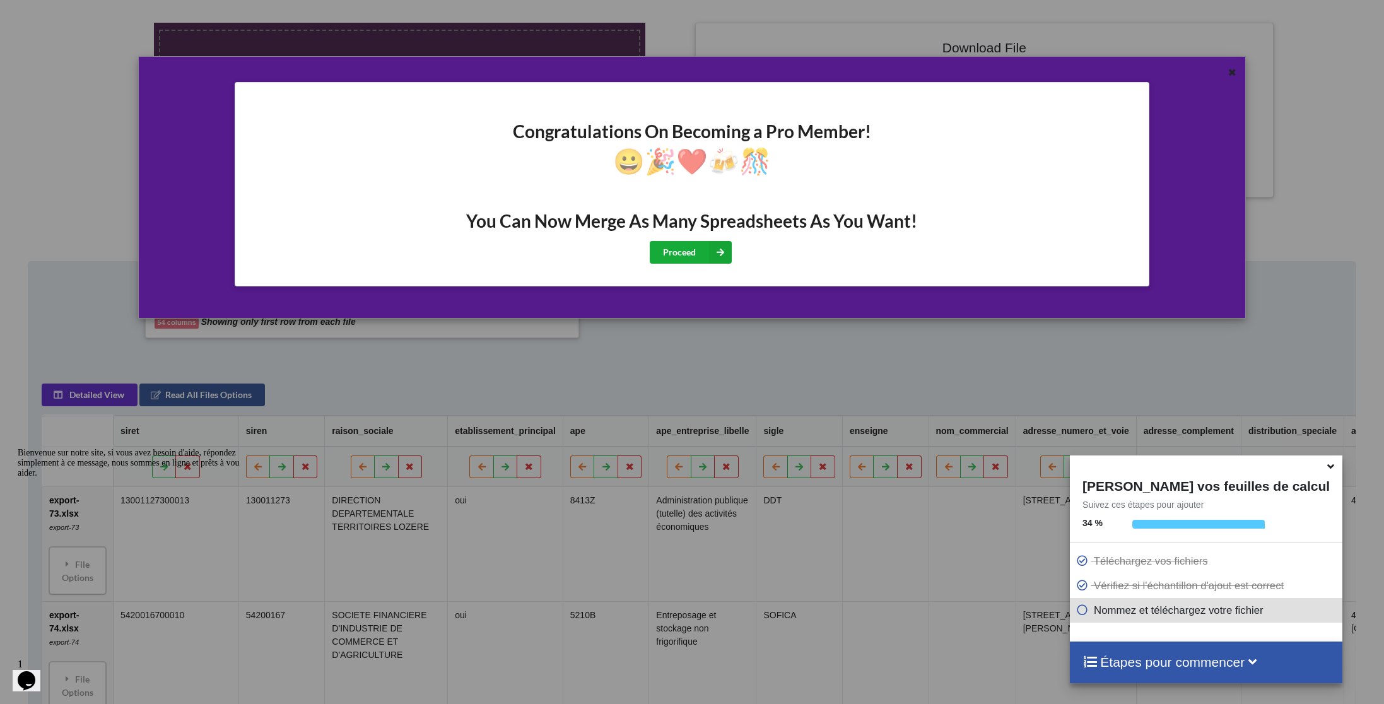
click at [690, 257] on button "Proceed" at bounding box center [691, 252] width 82 height 23
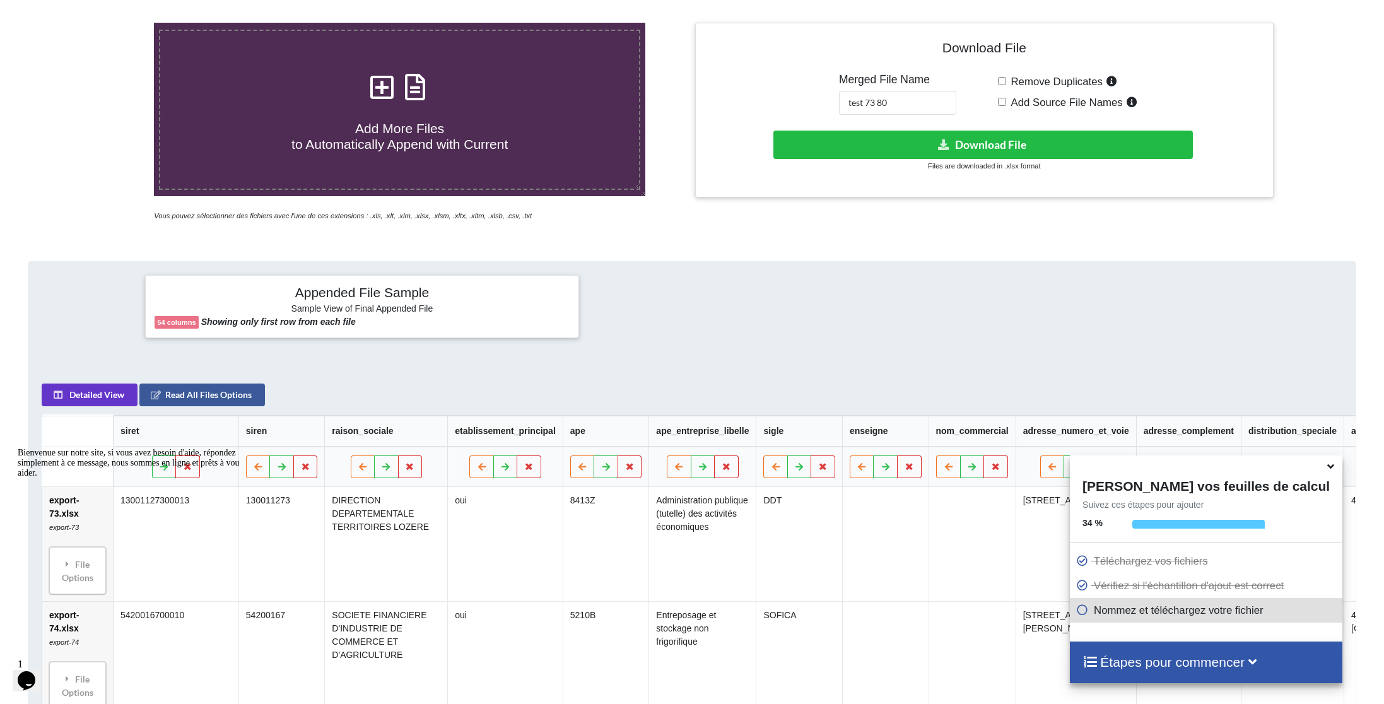
scroll to position [191, 0]
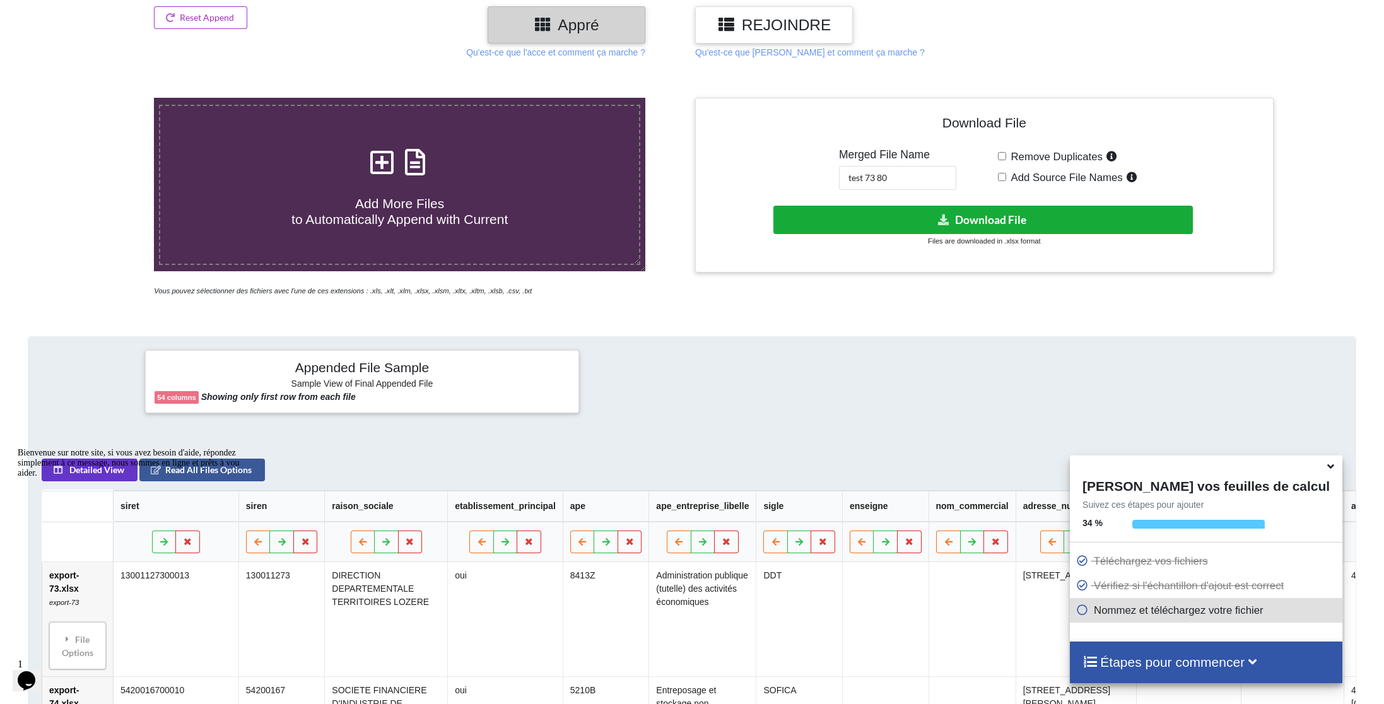
click at [990, 218] on button "Download File" at bounding box center [984, 220] width 420 height 28
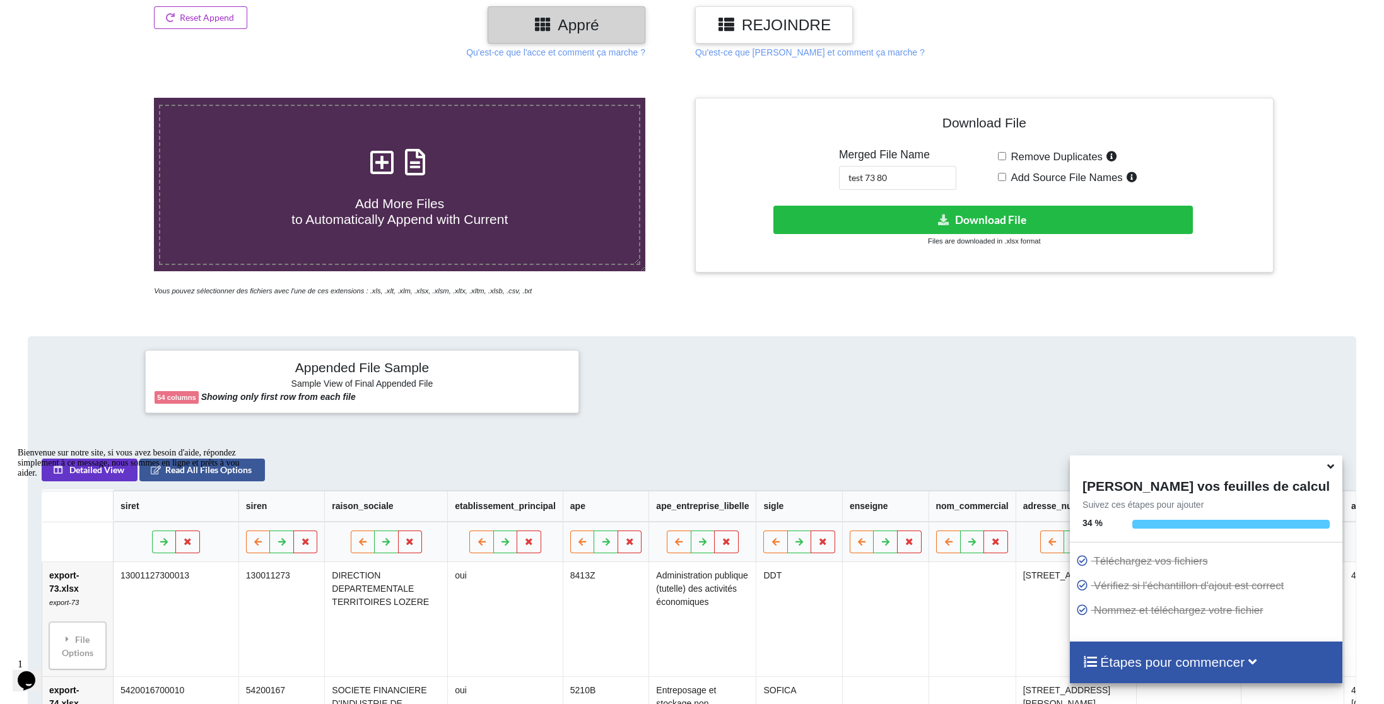
click at [682, 287] on div at bounding box center [674, 197] width 50 height 199
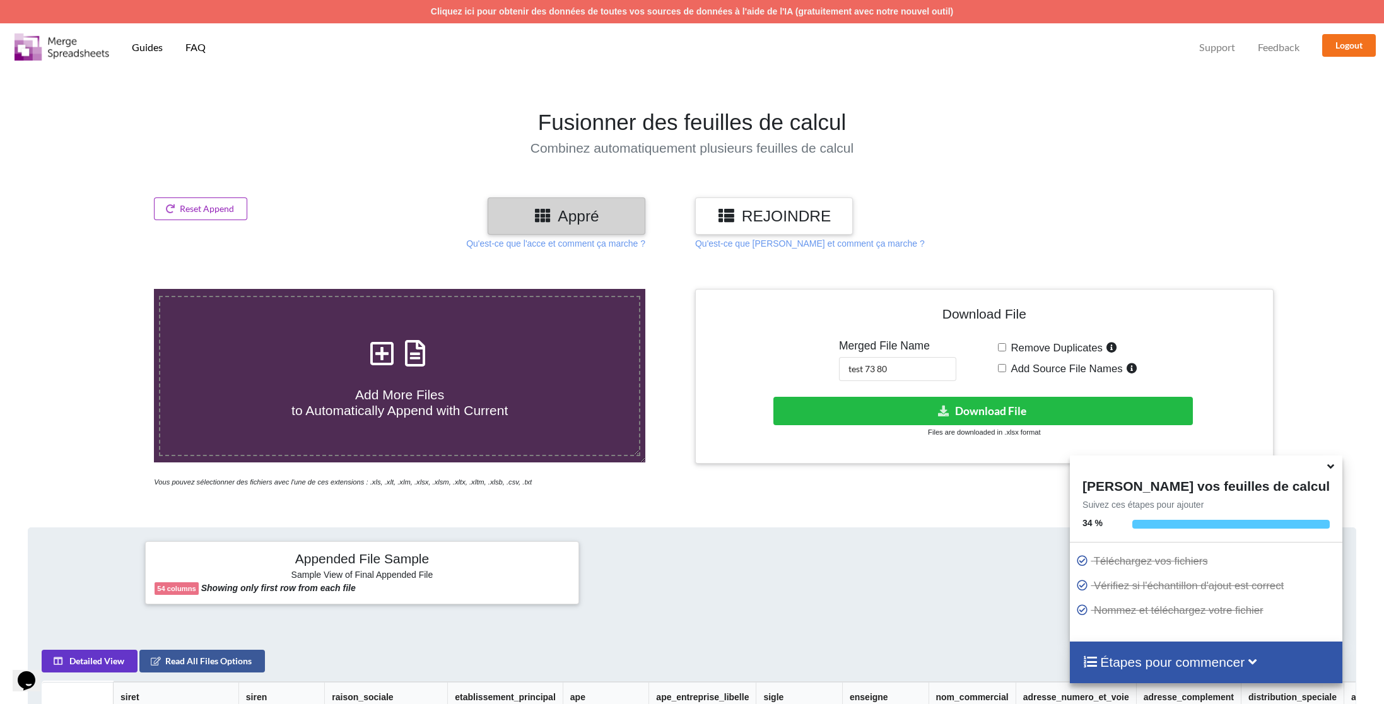
click at [220, 203] on button "Reset Append" at bounding box center [200, 208] width 93 height 23
click at [173, 150] on button "Reset Append" at bounding box center [166, 149] width 81 height 23
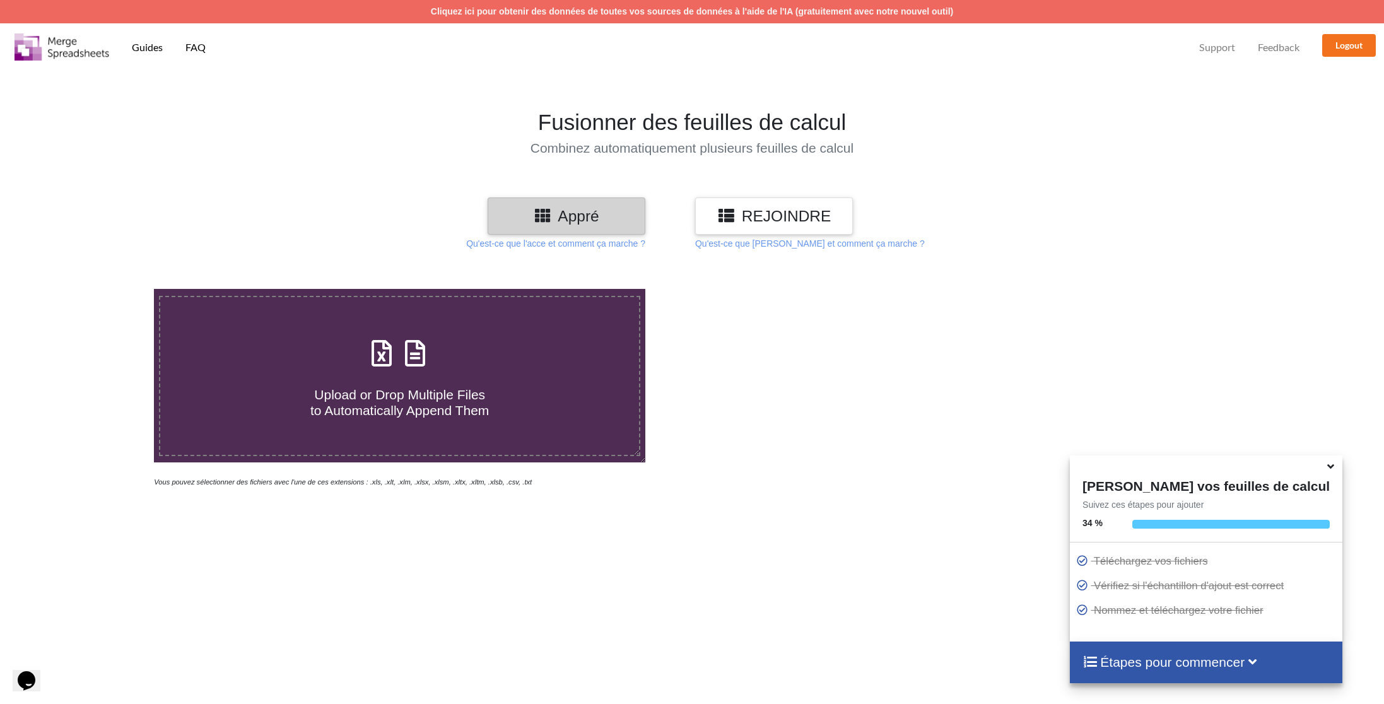
click at [403, 374] on h4 "Upload or Drop Multiple Files to Automatically Append Them" at bounding box center [399, 395] width 479 height 48
click at [101, 289] on input "Upload or Drop Multiple Files to Automatically Append Them" at bounding box center [101, 289] width 0 height 0
type input "C:\fakepath\export-81.xlsx"
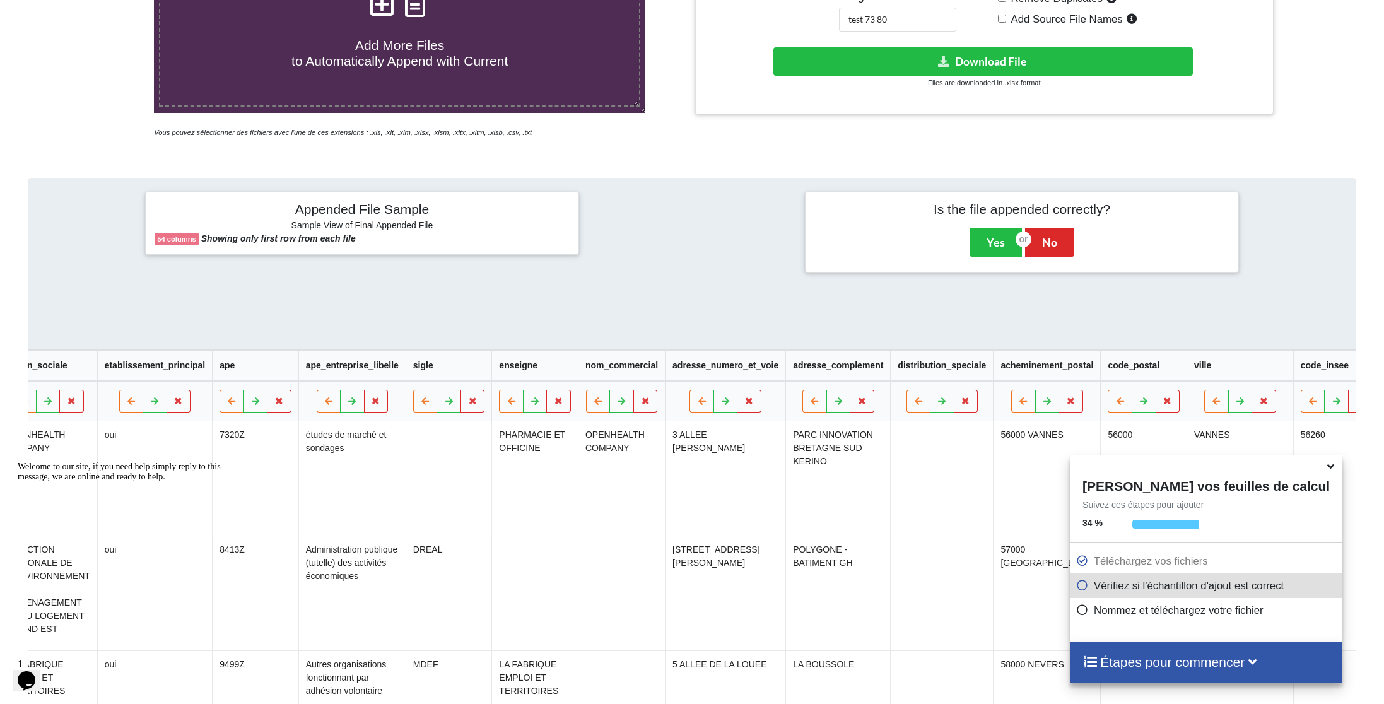
scroll to position [0, 22]
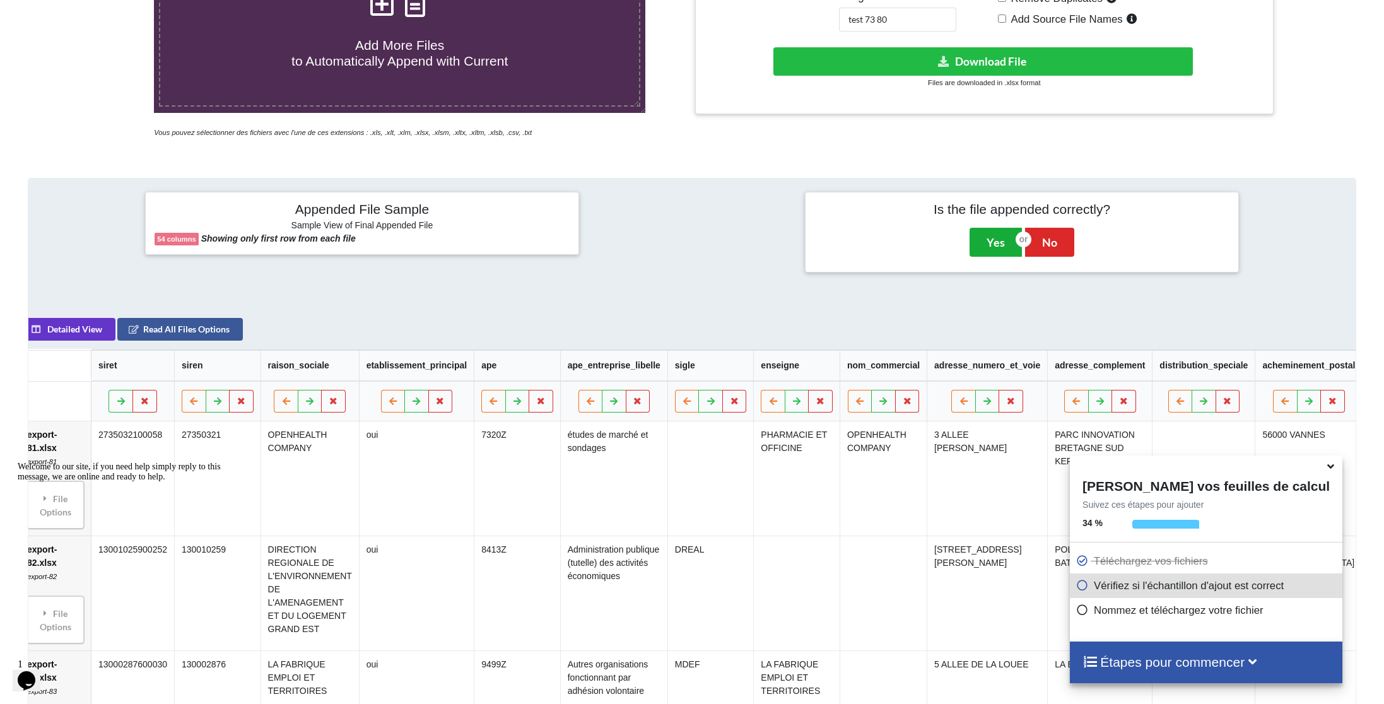
click at [986, 244] on button "Yes" at bounding box center [996, 242] width 52 height 29
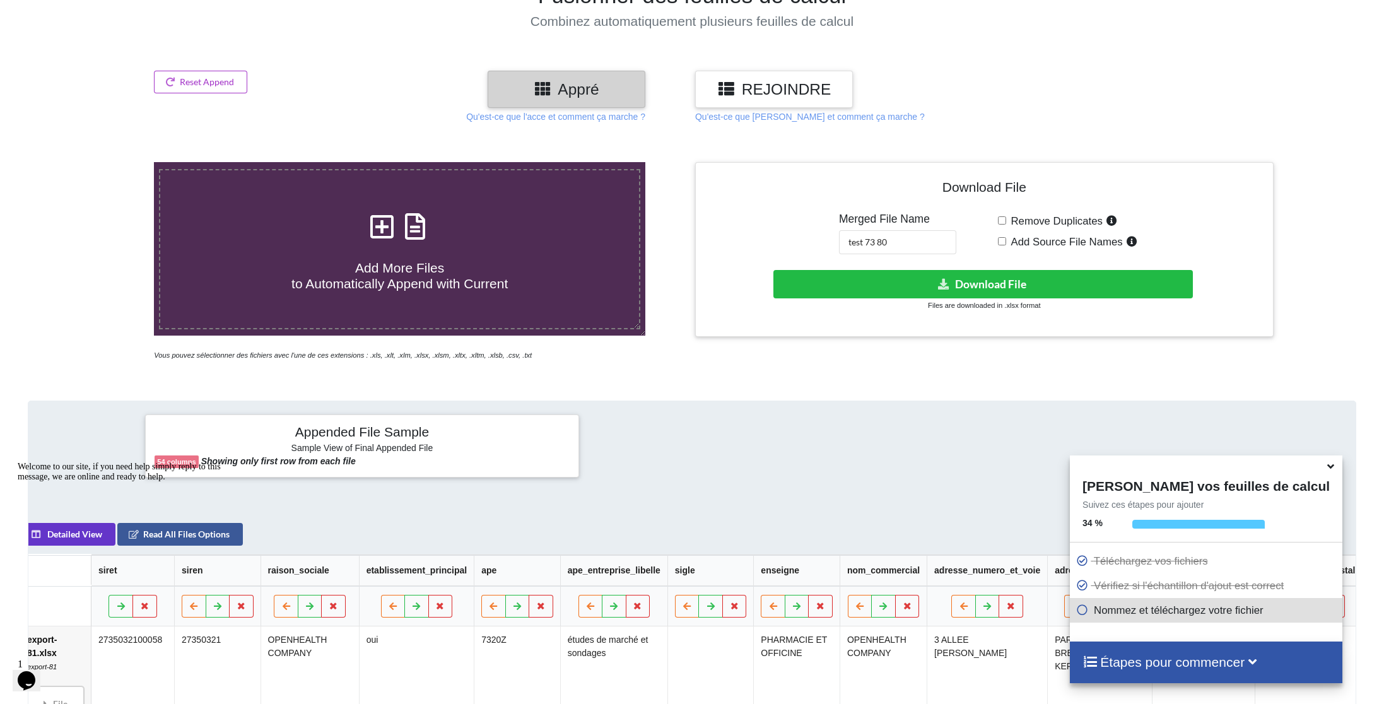
scroll to position [22, 0]
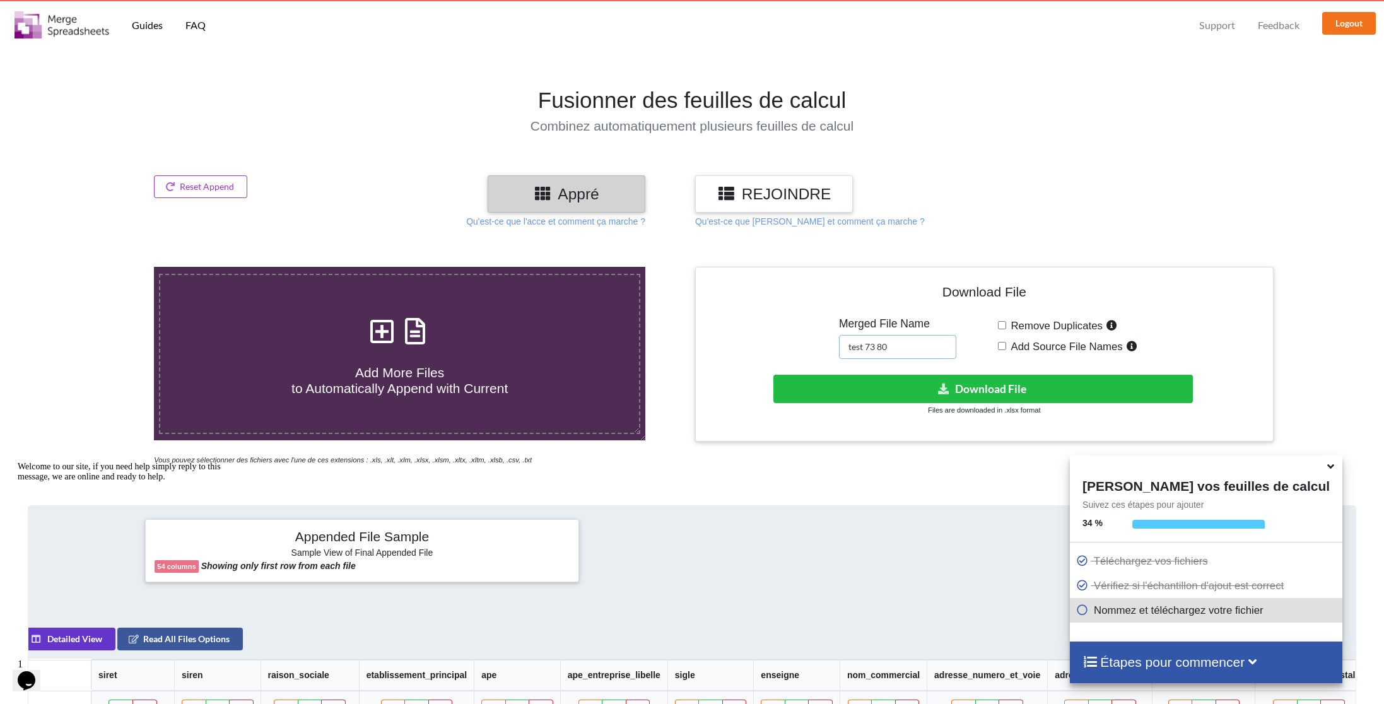
click at [907, 343] on input "test 73 80" at bounding box center [897, 347] width 117 height 24
type input "test 81 90"
click at [918, 393] on button "Download File" at bounding box center [984, 389] width 420 height 28
